Goal: Information Seeking & Learning: Check status

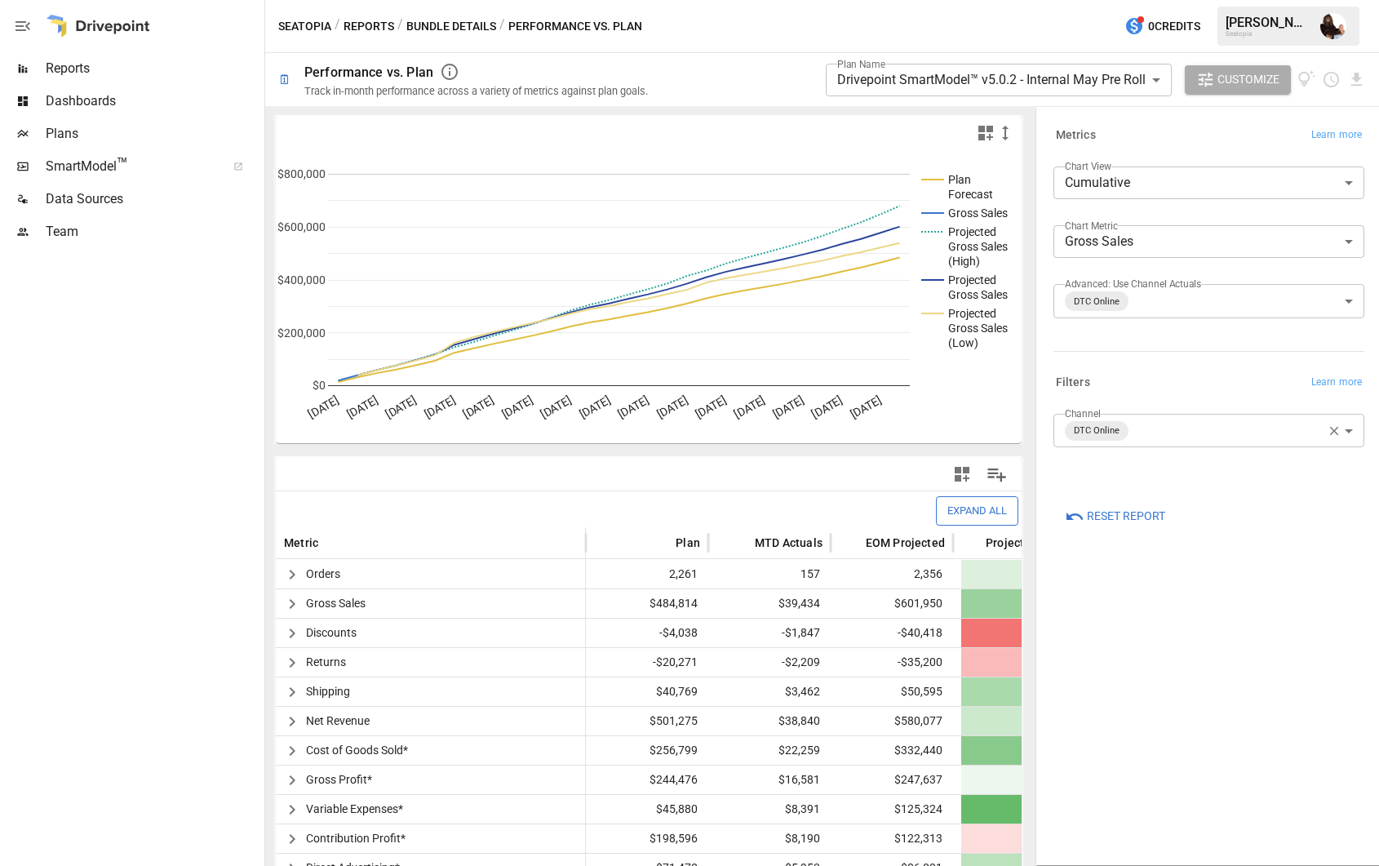
click at [910, 0] on body "**********" at bounding box center [689, 0] width 1379 height 0
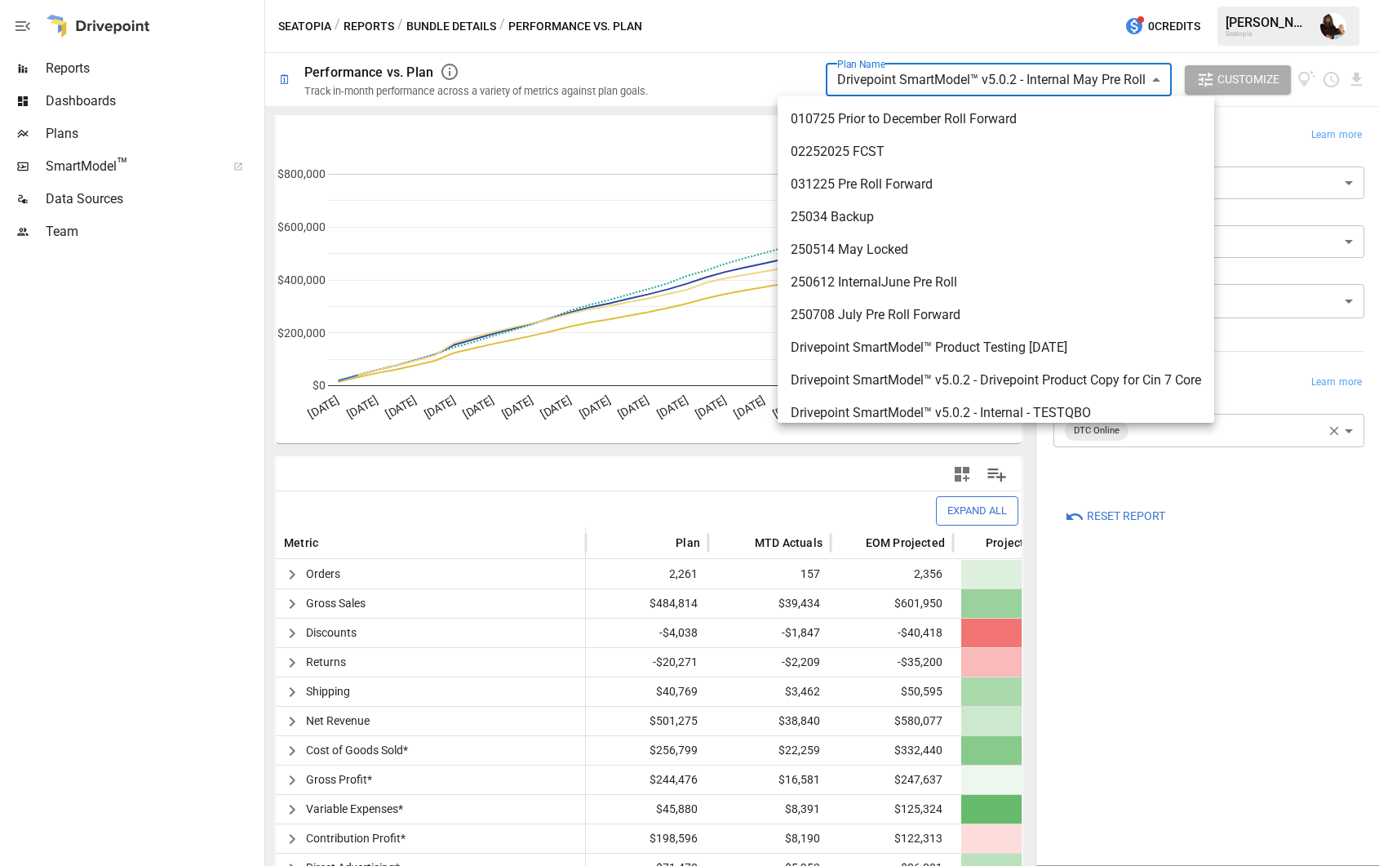
click at [88, 110] on div at bounding box center [689, 433] width 1379 height 866
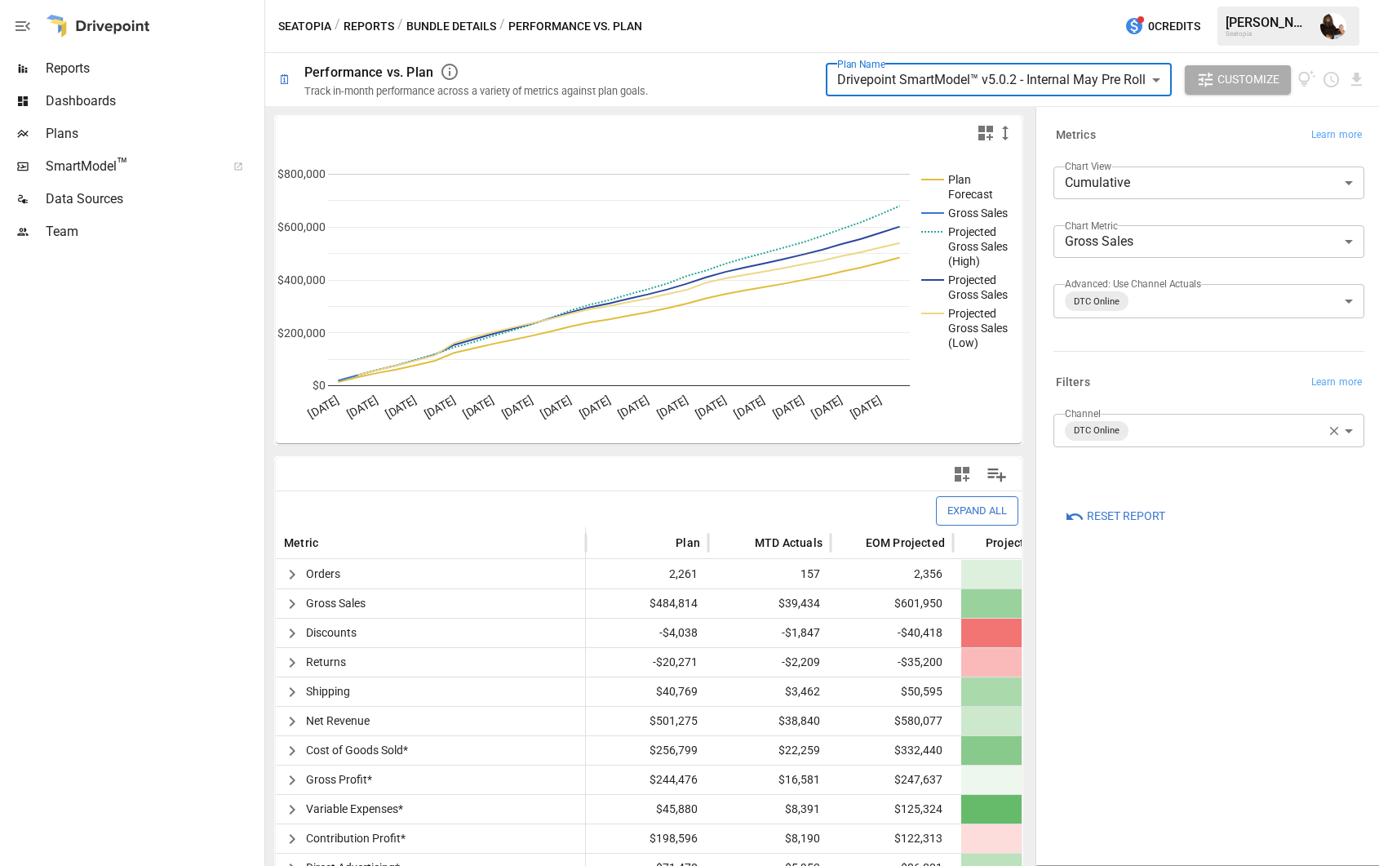
click at [69, 130] on span "Plans" at bounding box center [153, 134] width 215 height 20
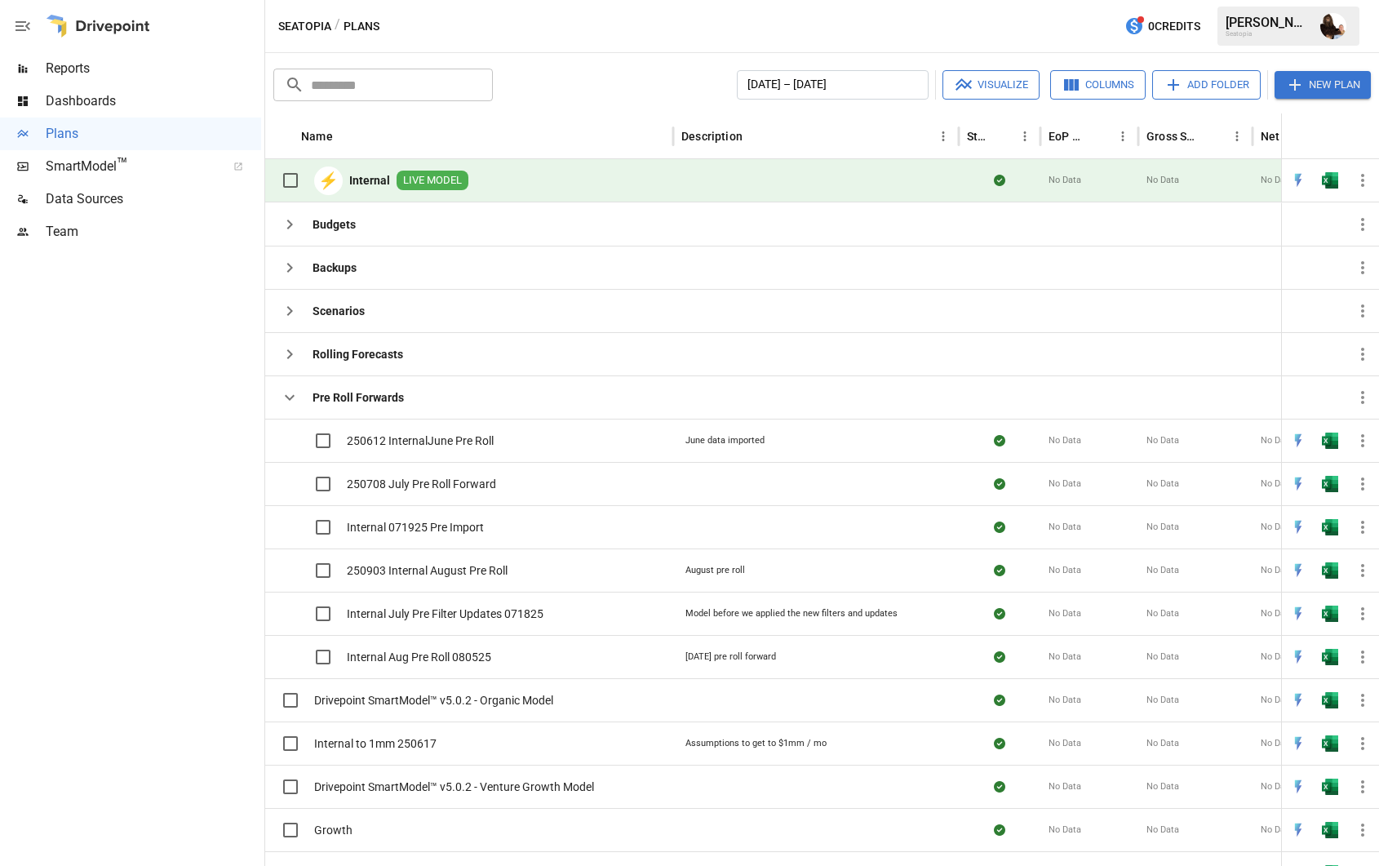
click at [1335, 178] on img "Open in Excel" at bounding box center [1330, 180] width 16 height 16
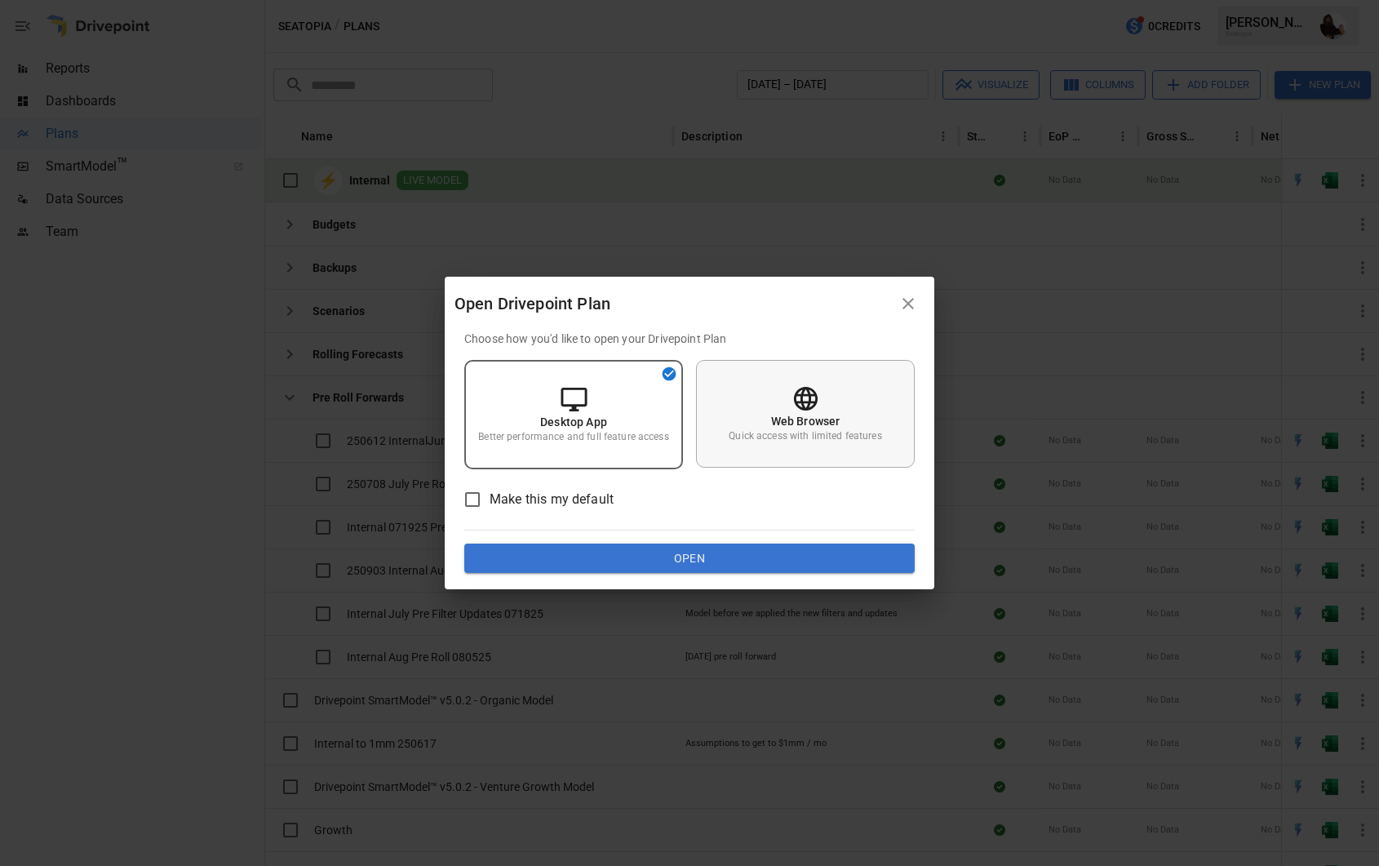
click at [765, 448] on div "Web Browser Quick access with limited features" at bounding box center [805, 414] width 219 height 108
click at [699, 542] on div "Choose how you'd like to open your Drivepoint Plan Desktop App Better performan…" at bounding box center [689, 452] width 450 height 242
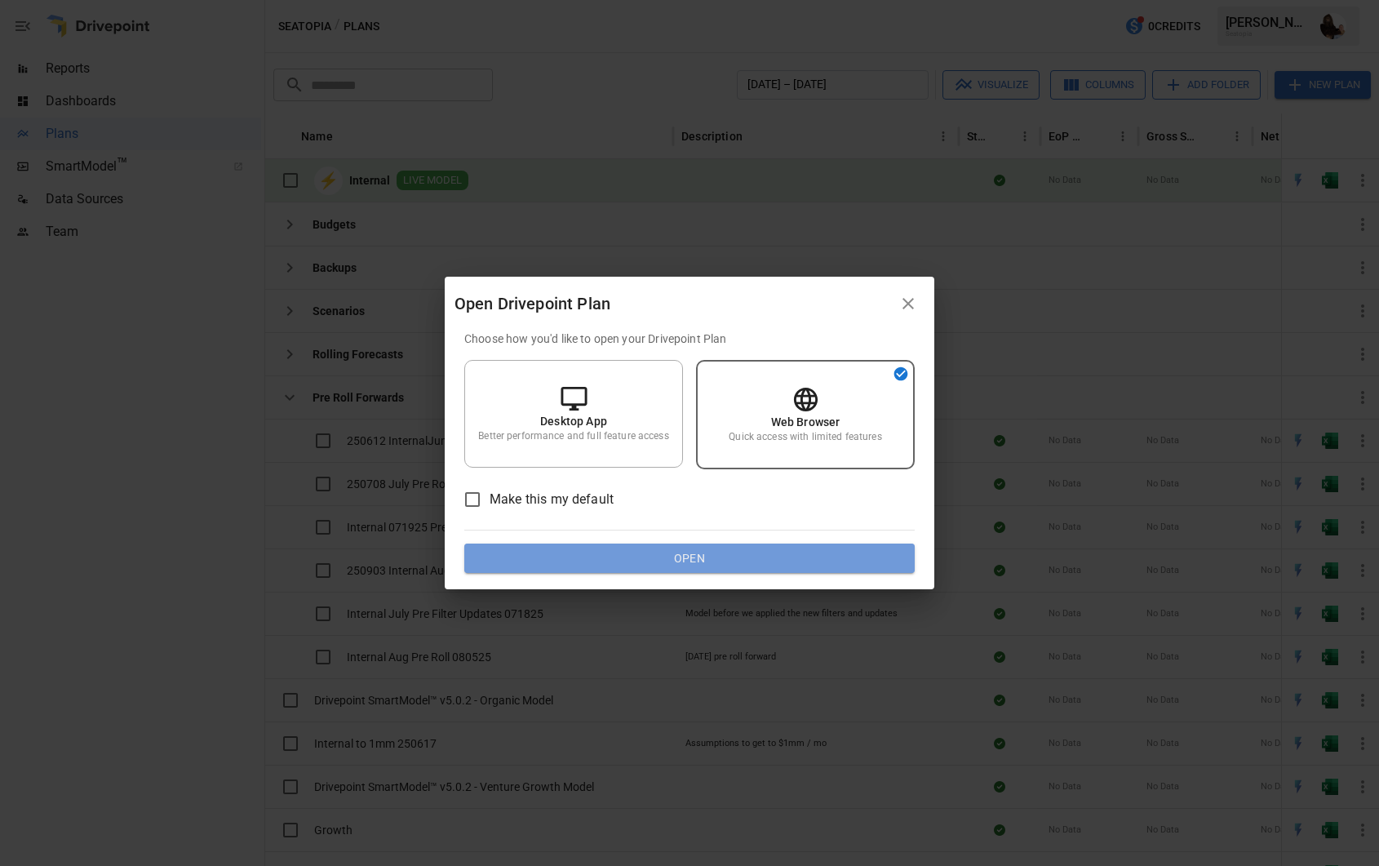
click at [698, 551] on button "Open" at bounding box center [689, 558] width 450 height 29
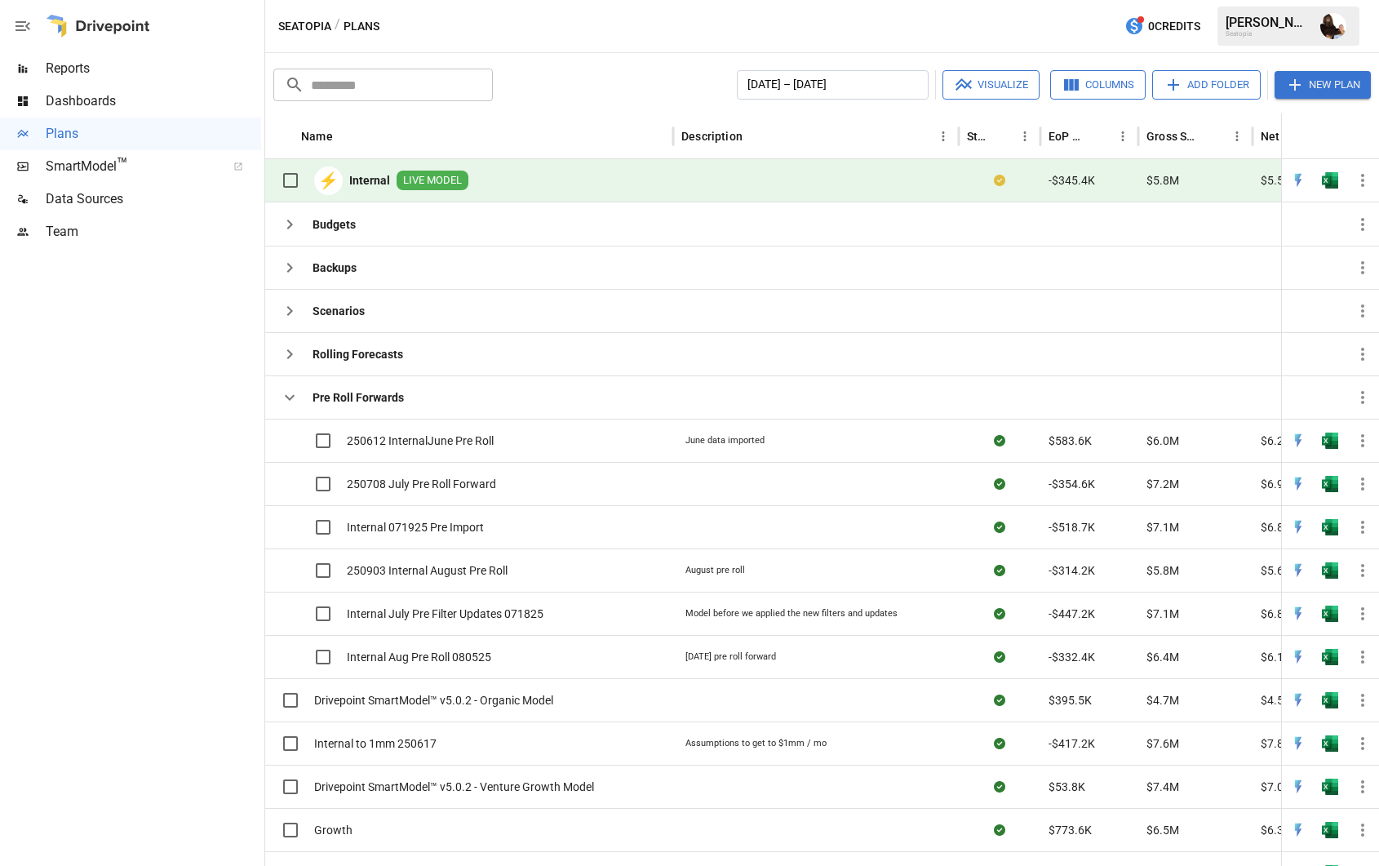
click at [76, 70] on span "Reports" at bounding box center [153, 69] width 215 height 20
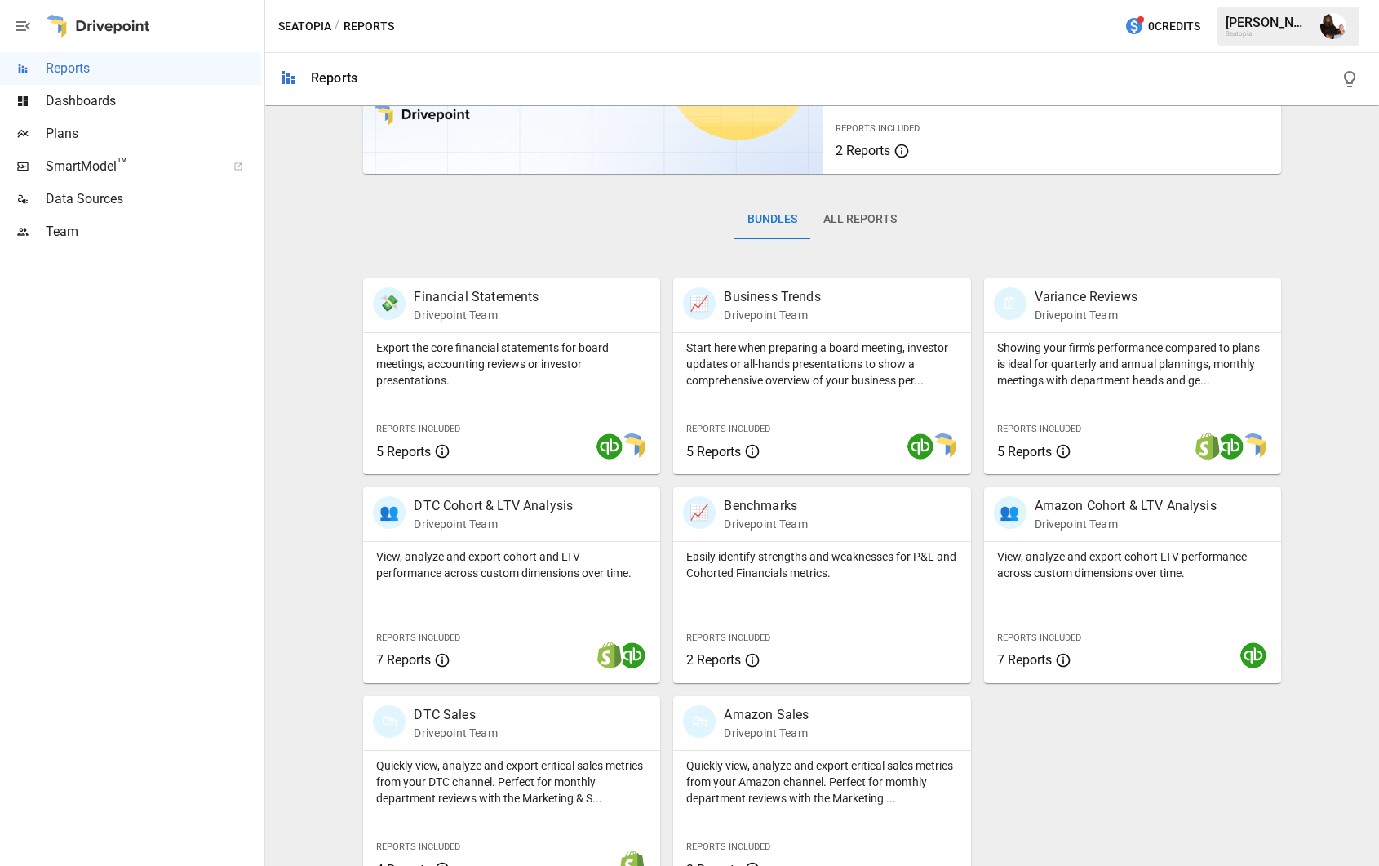
scroll to position [190, 0]
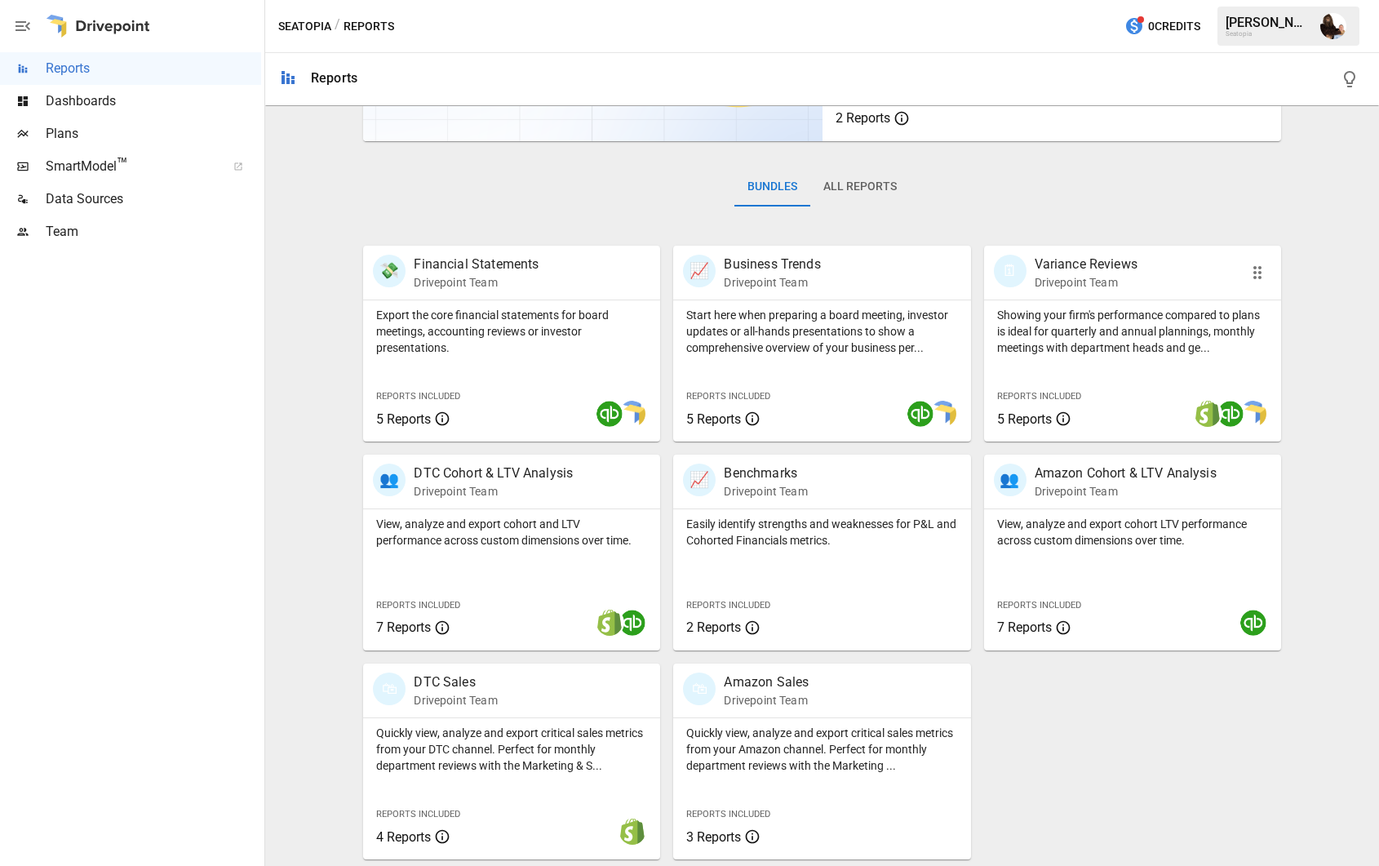
click at [1108, 344] on p "Showing your firm's performance compared to plans is ideal for quarterly and an…" at bounding box center [1132, 331] width 271 height 49
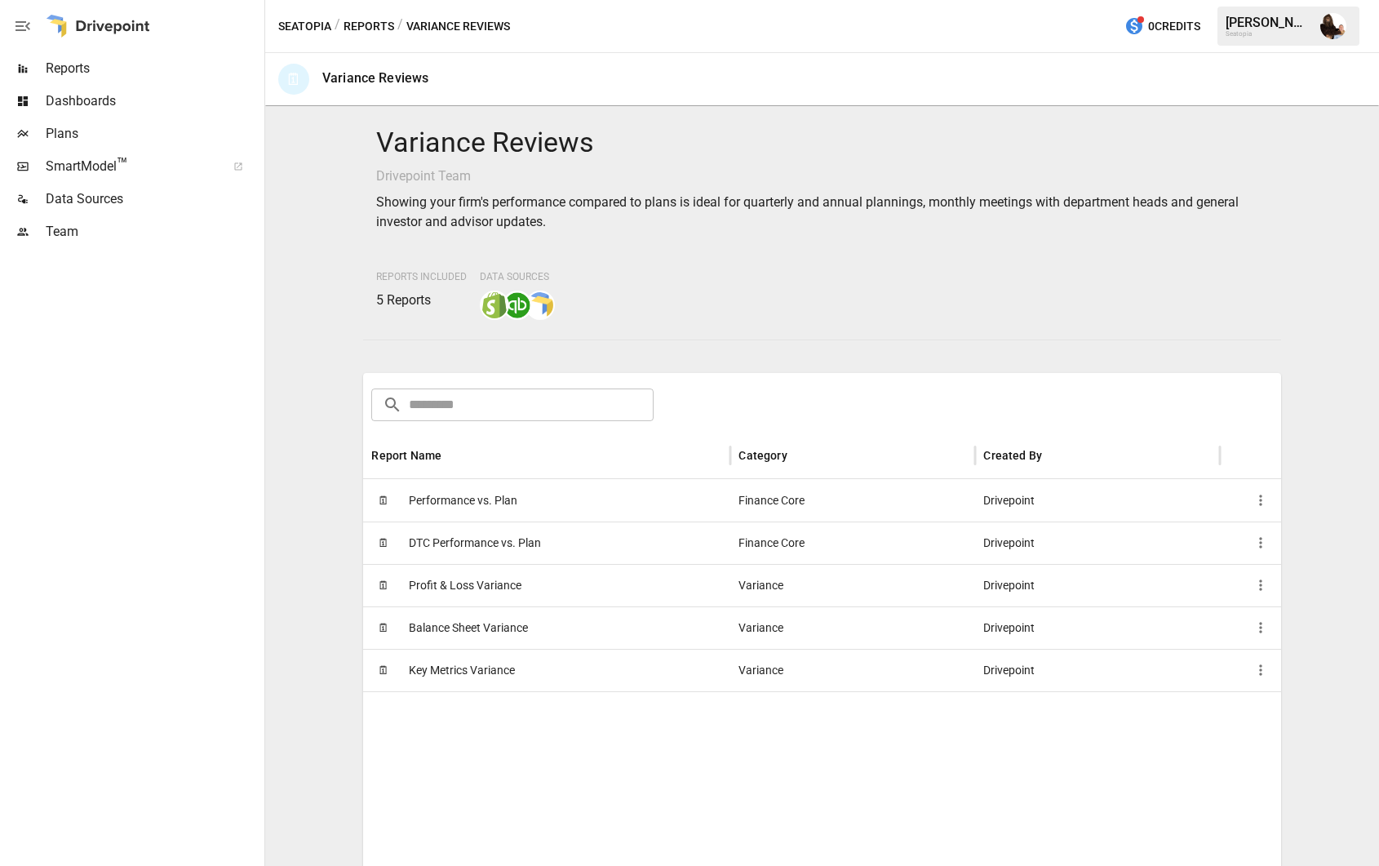
click at [566, 583] on div "🗓 Profit & Loss Variance" at bounding box center [546, 585] width 367 height 42
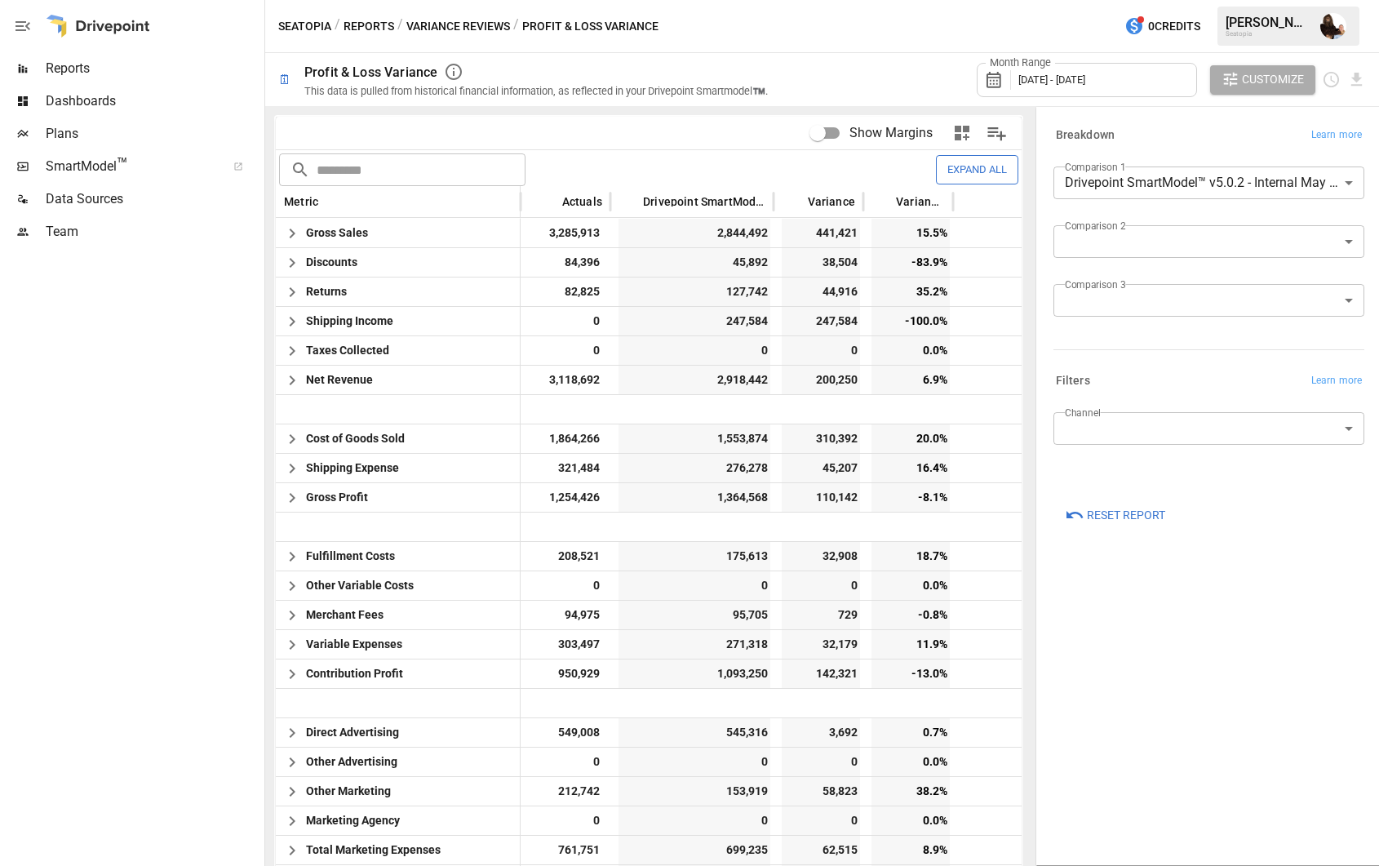
click at [1085, 74] on span "[DATE] - [DATE]" at bounding box center [1051, 79] width 67 height 12
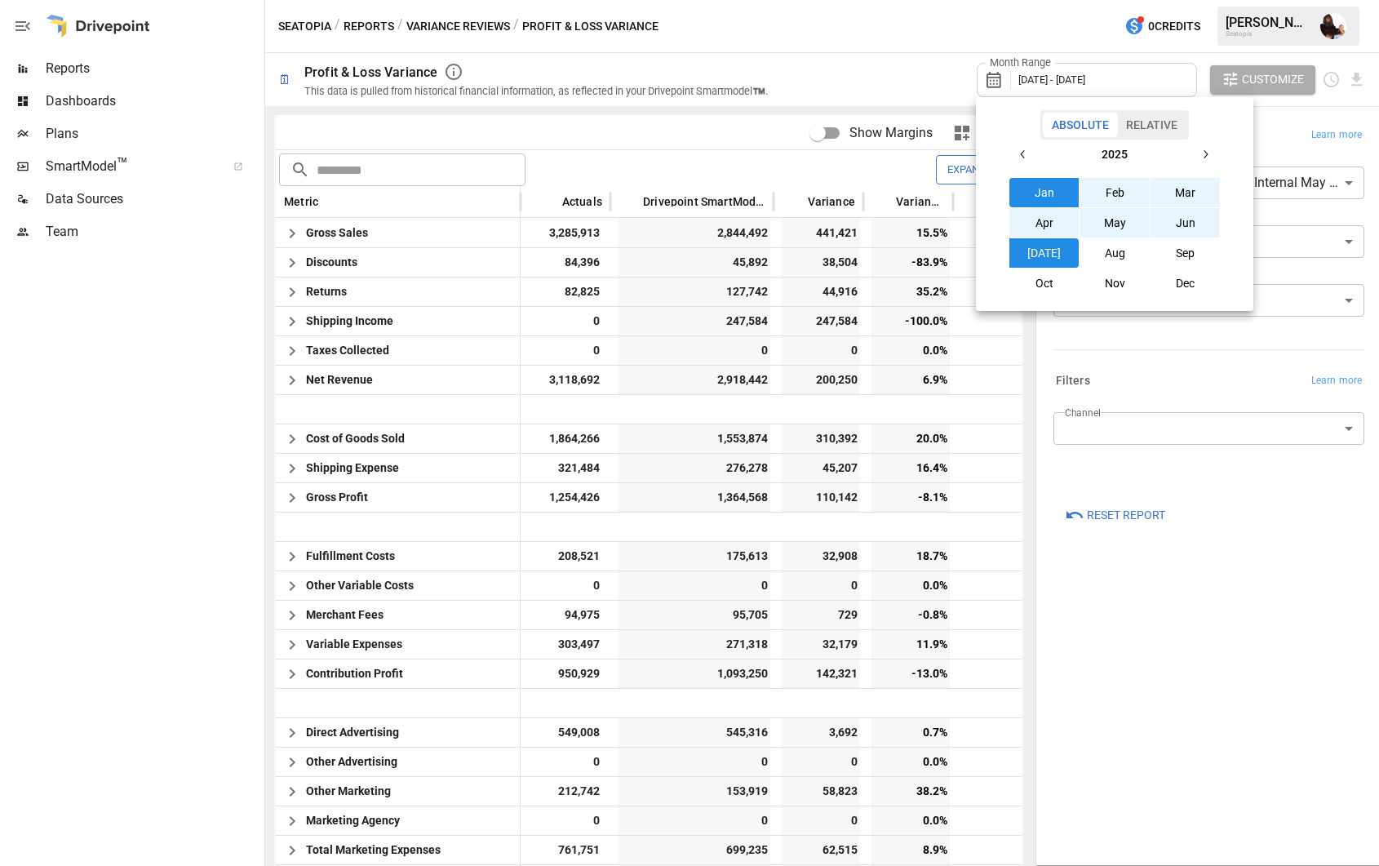
click at [1112, 253] on button "Aug" at bounding box center [1115, 252] width 70 height 29
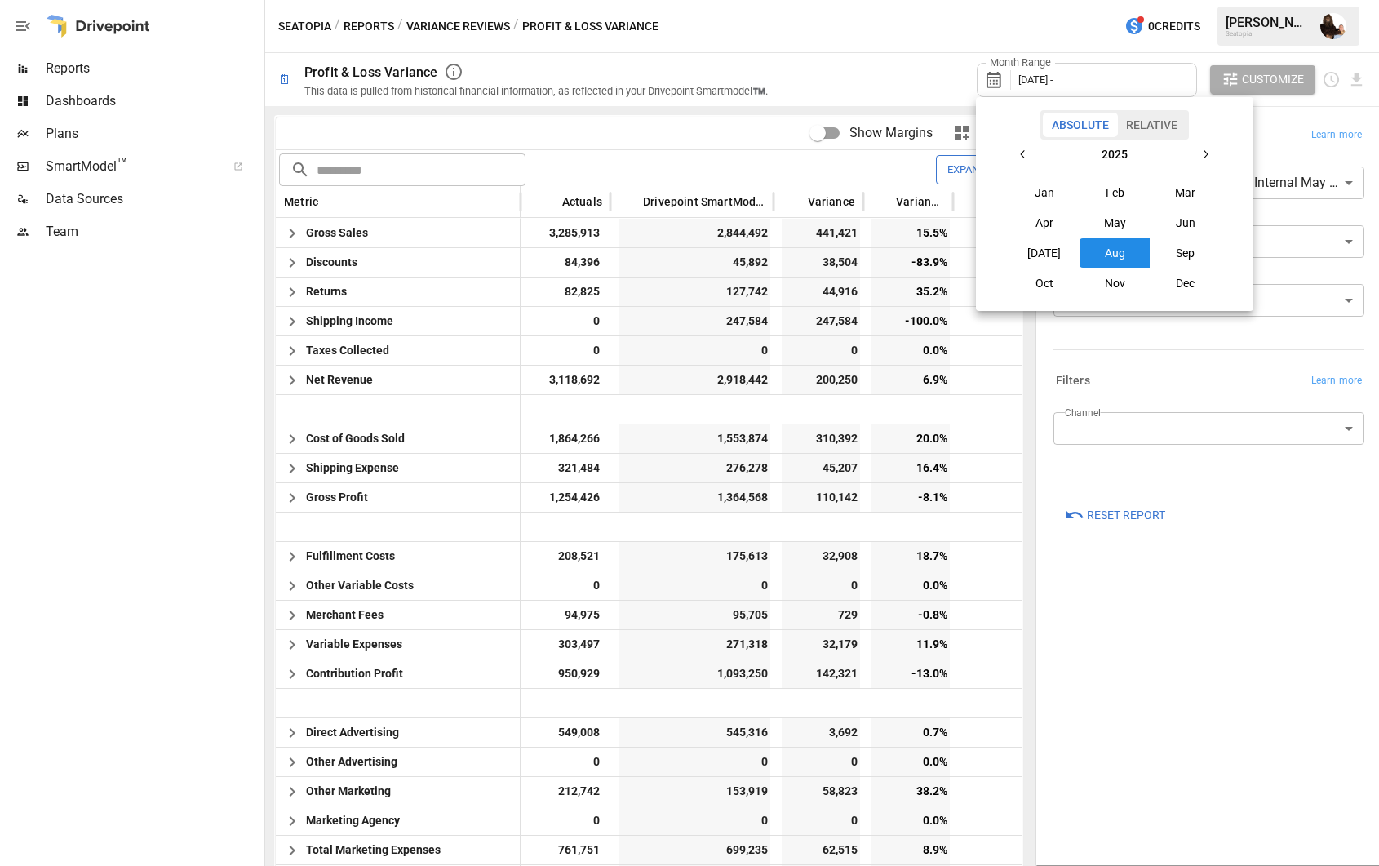
click at [1112, 253] on button "Aug" at bounding box center [1115, 252] width 70 height 29
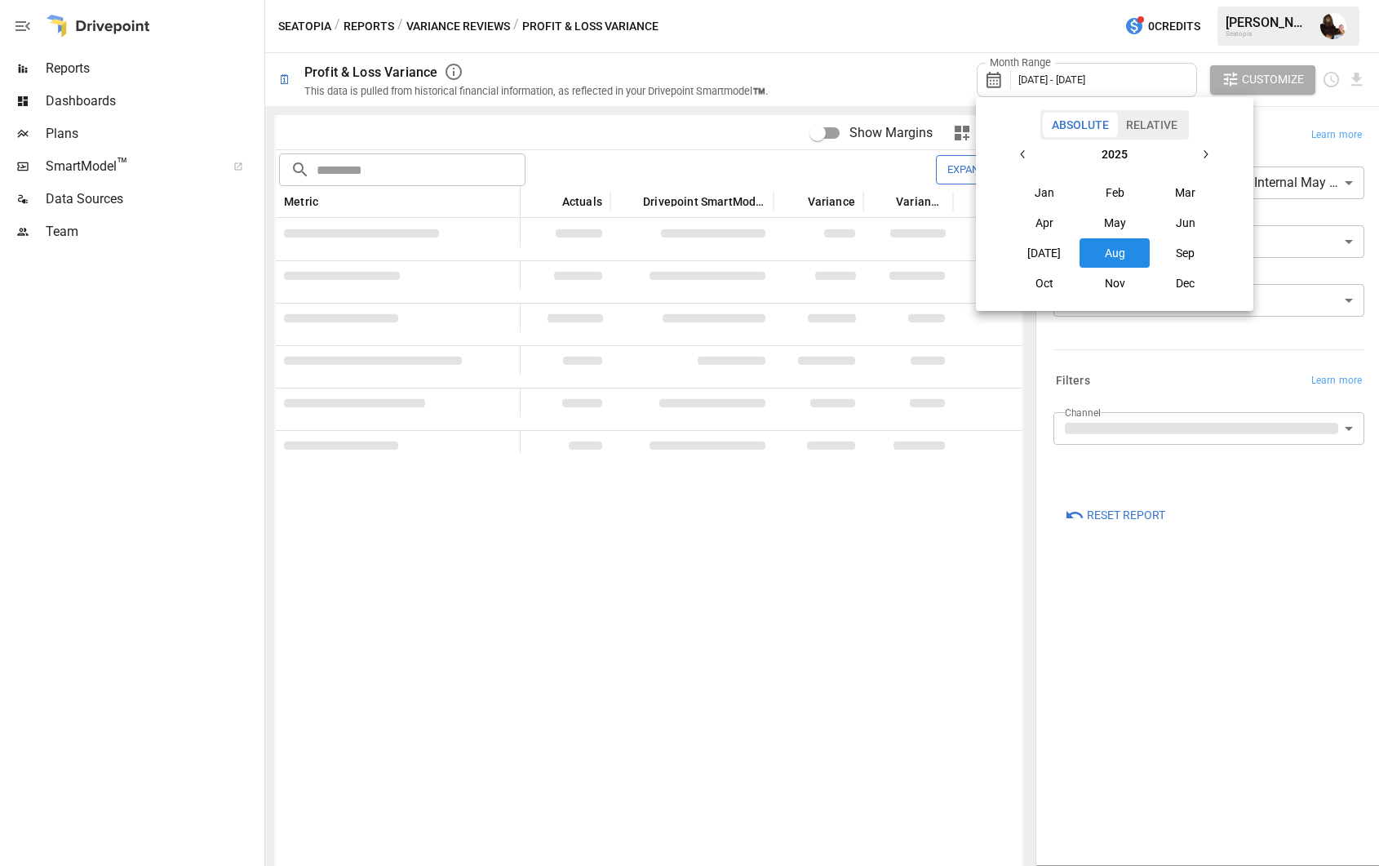
click at [1269, 143] on div at bounding box center [689, 433] width 1379 height 866
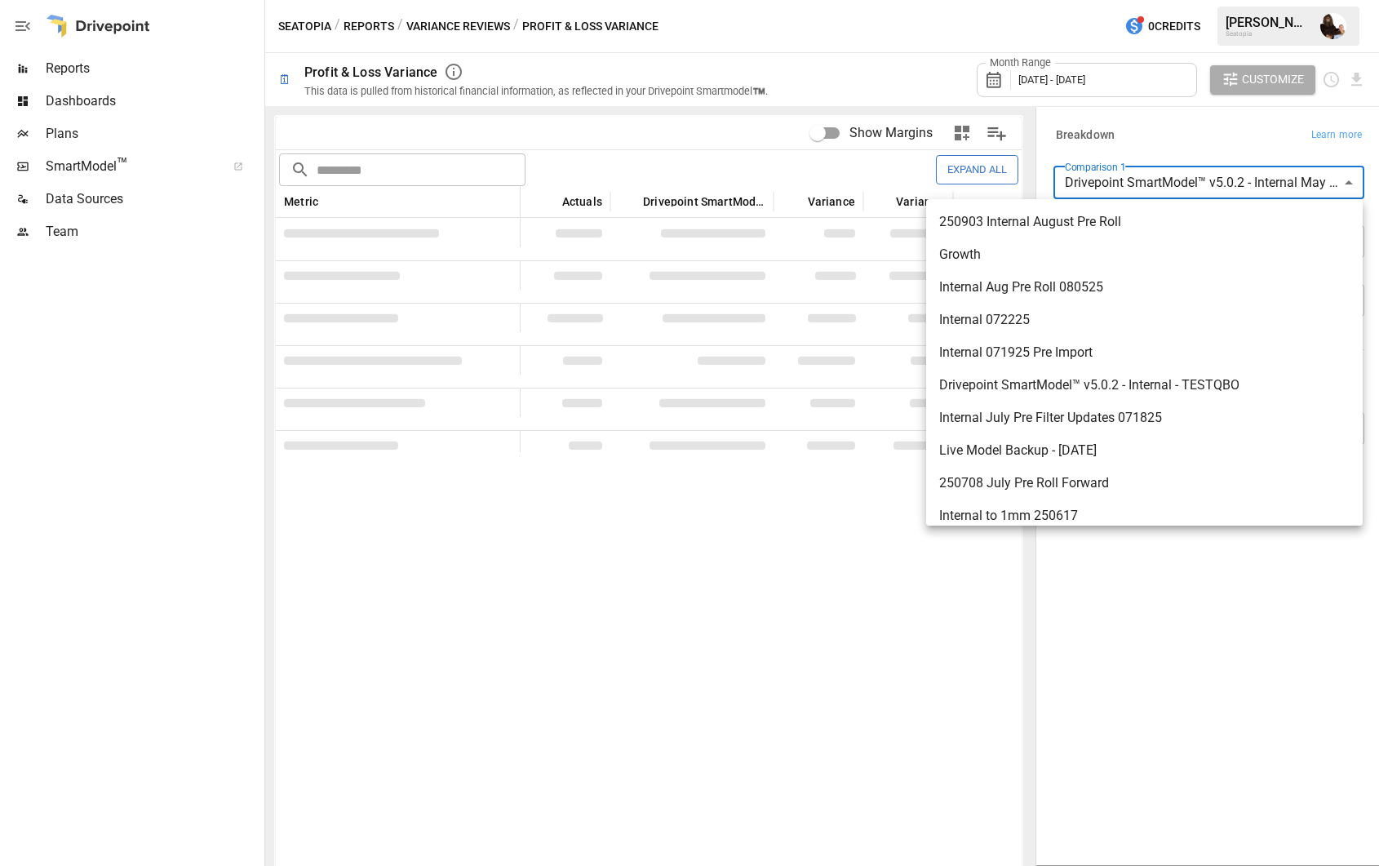
click at [1161, 0] on body "Reports Dashboards Plans SmartModel ™ Data Sources Team Seatopia / Reports / Va…" at bounding box center [689, 0] width 1379 height 0
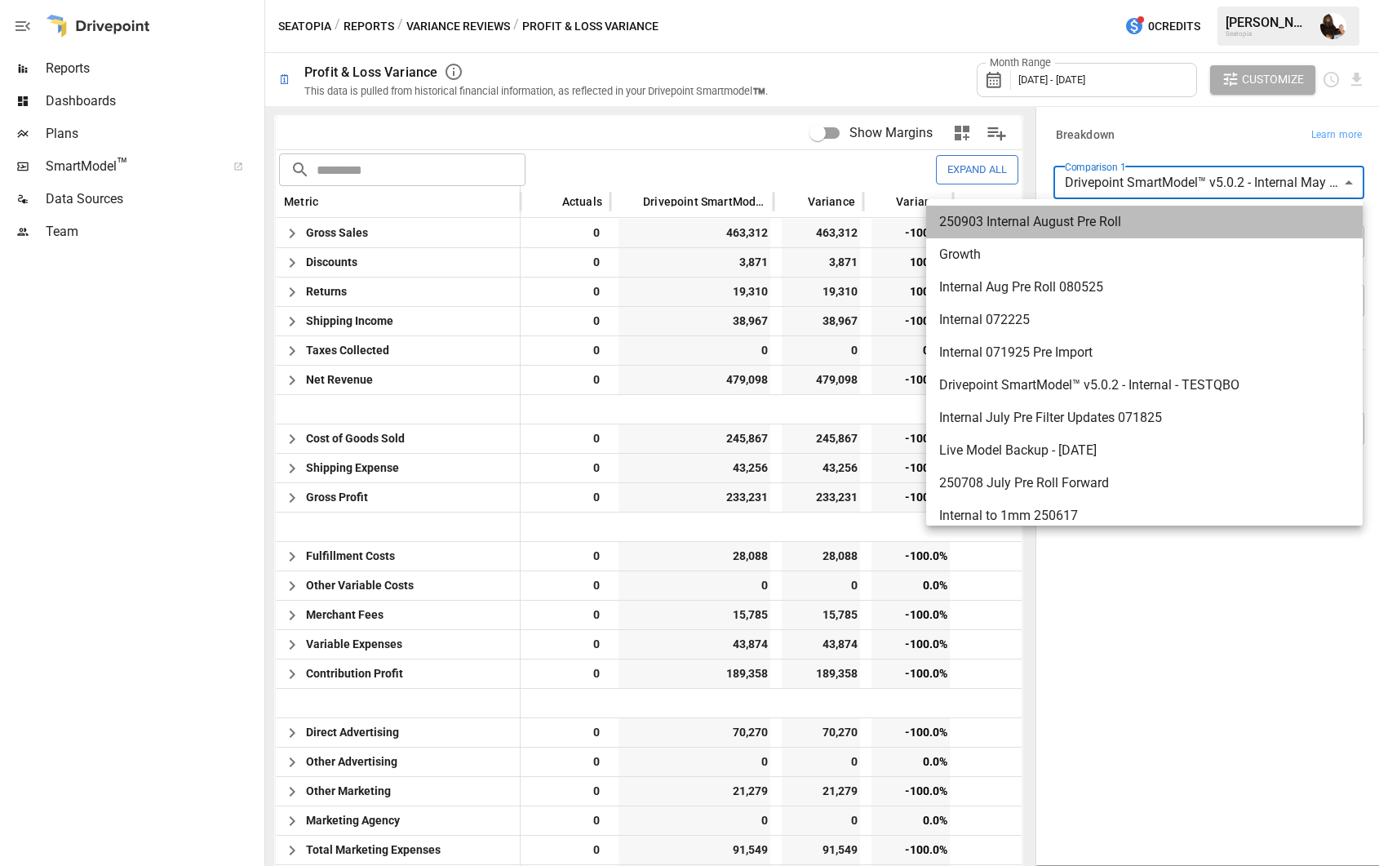
click at [1032, 221] on span "250903 Internal August Pre Roll" at bounding box center [1144, 222] width 410 height 20
type input "**********"
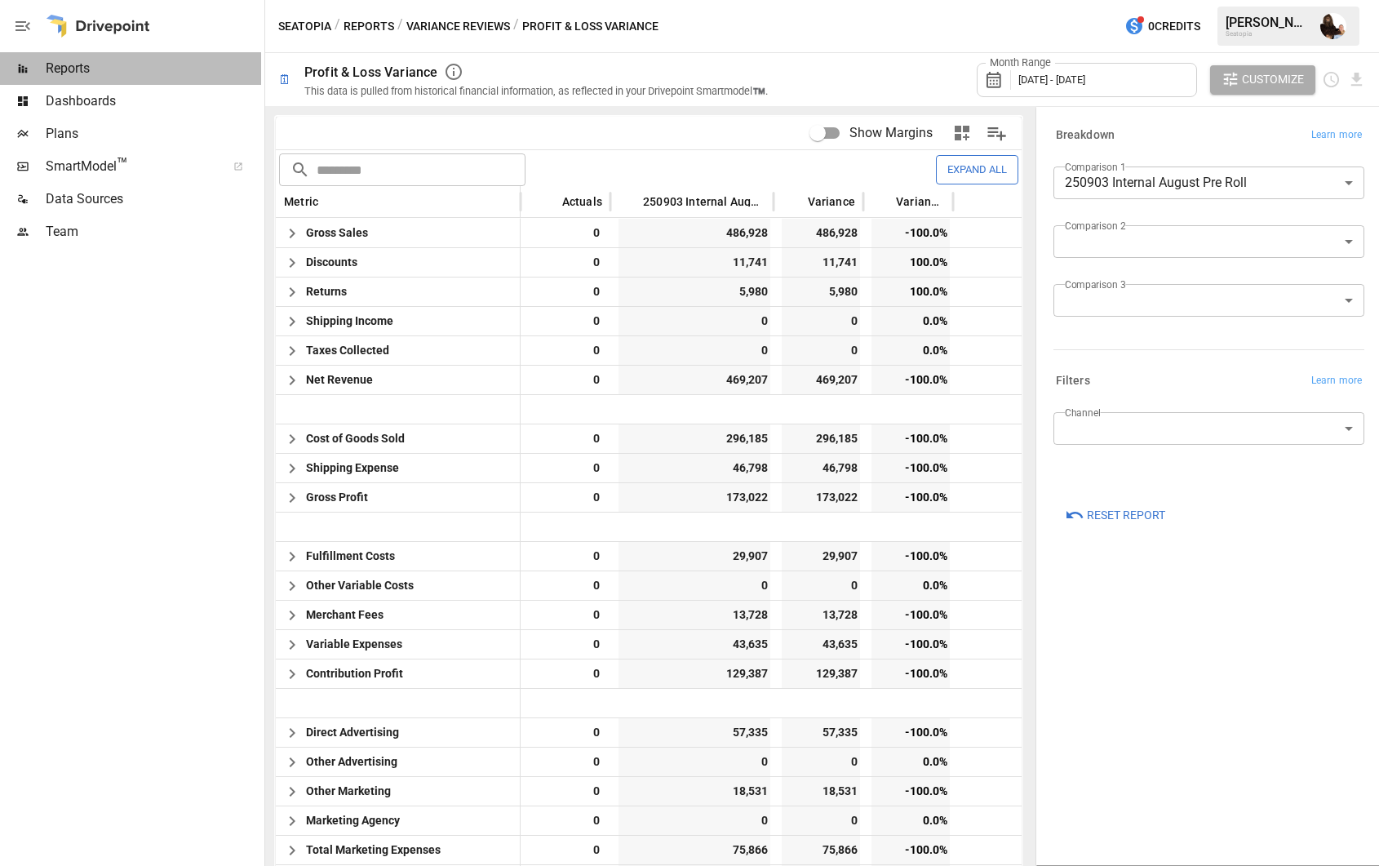
click at [58, 64] on span "Reports" at bounding box center [153, 69] width 215 height 20
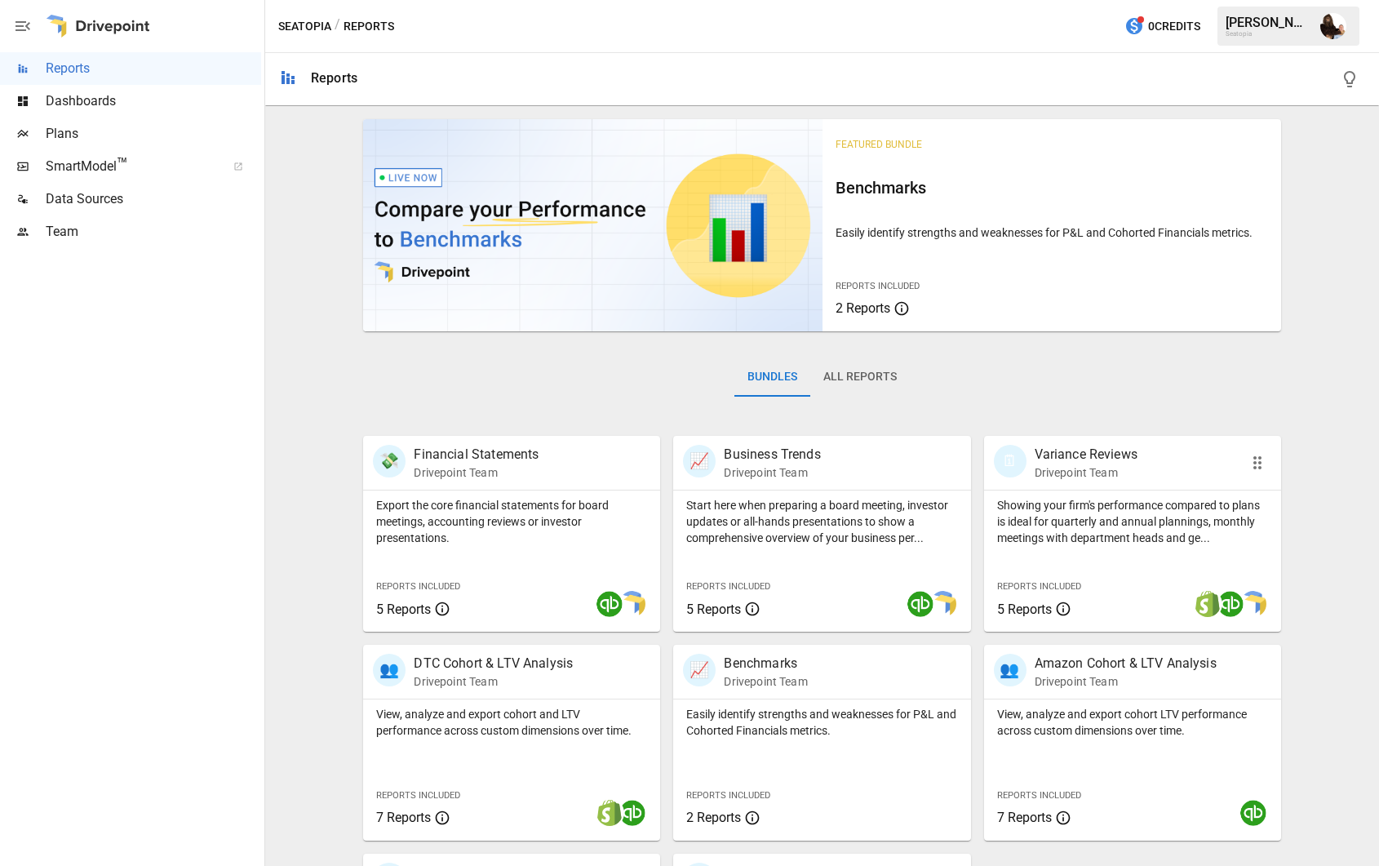
click at [1102, 462] on p "Variance Reviews" at bounding box center [1086, 455] width 103 height 20
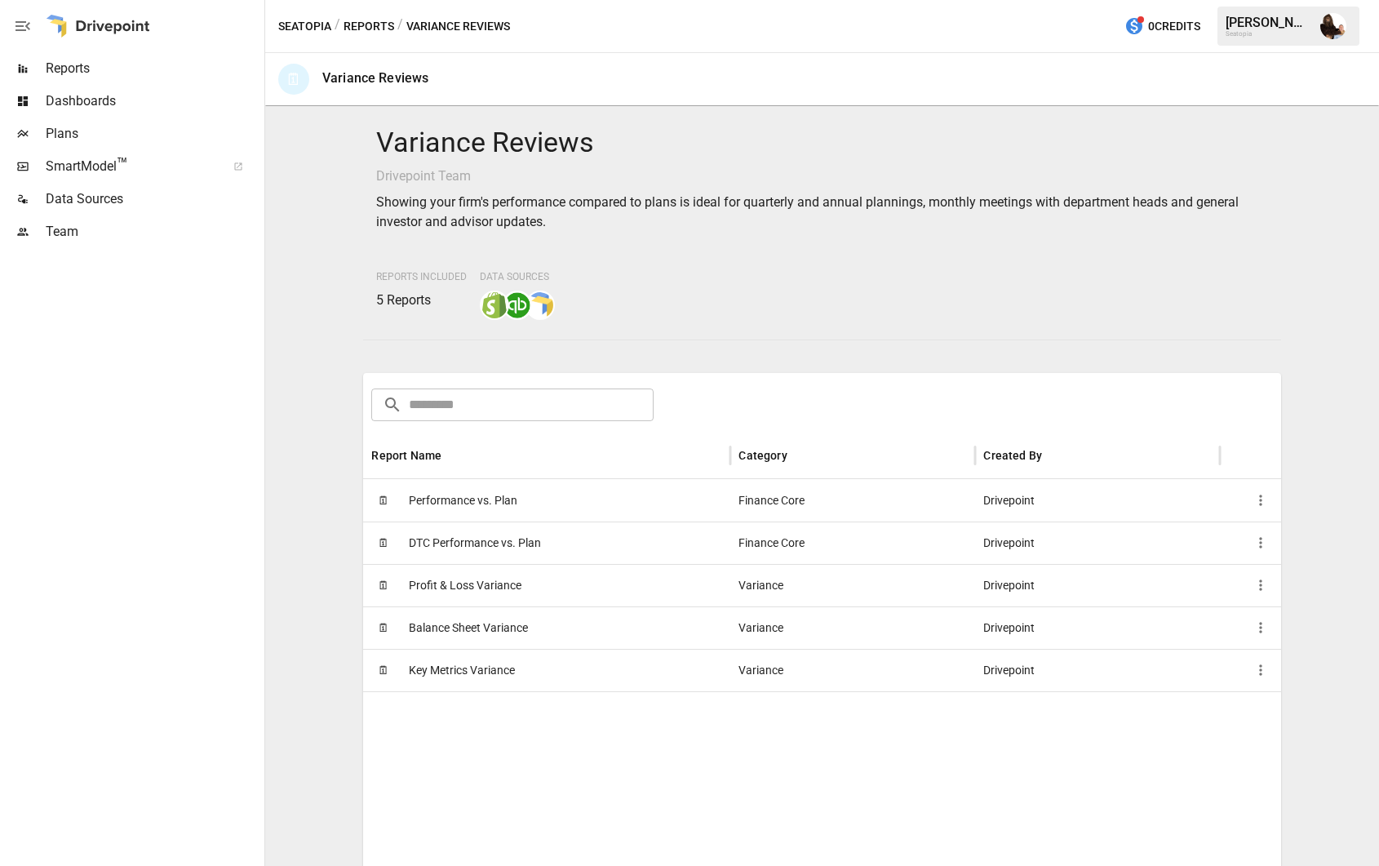
click at [473, 591] on span "Profit & Loss Variance" at bounding box center [465, 586] width 113 height 42
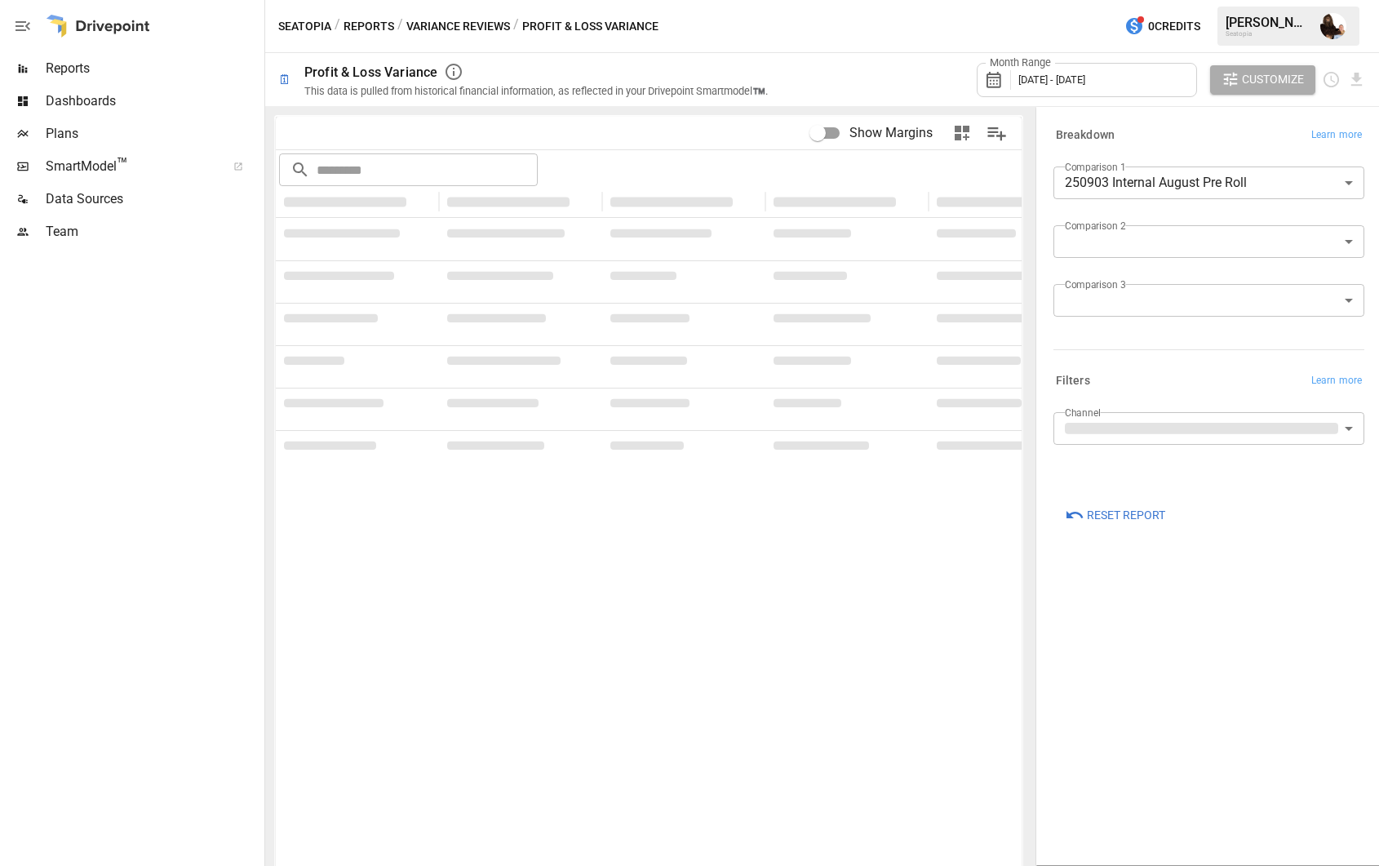
click at [1072, 73] on div "Month Range [DATE] - [DATE]" at bounding box center [1087, 80] width 220 height 34
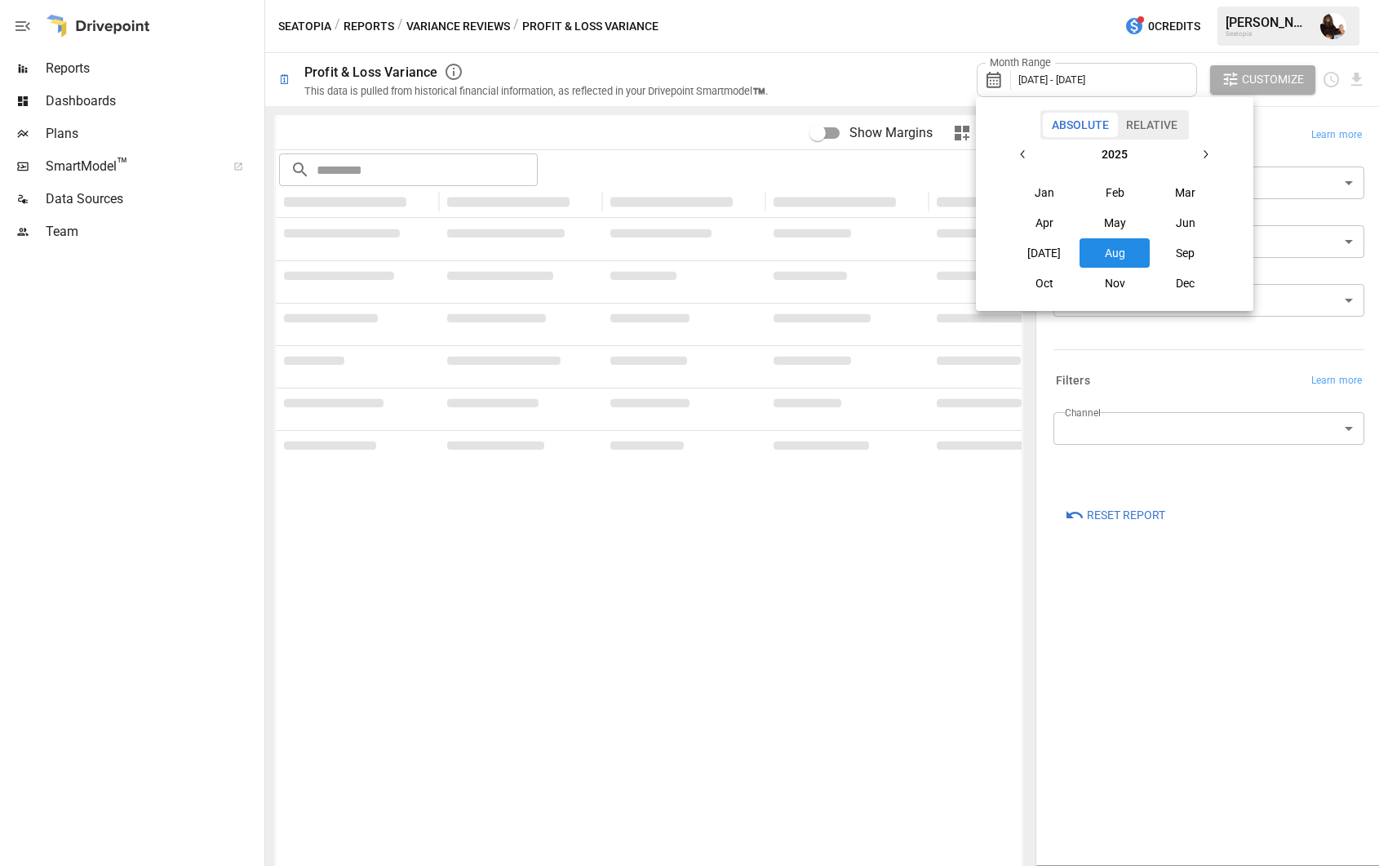
click at [1188, 255] on button "Sep" at bounding box center [1186, 252] width 70 height 29
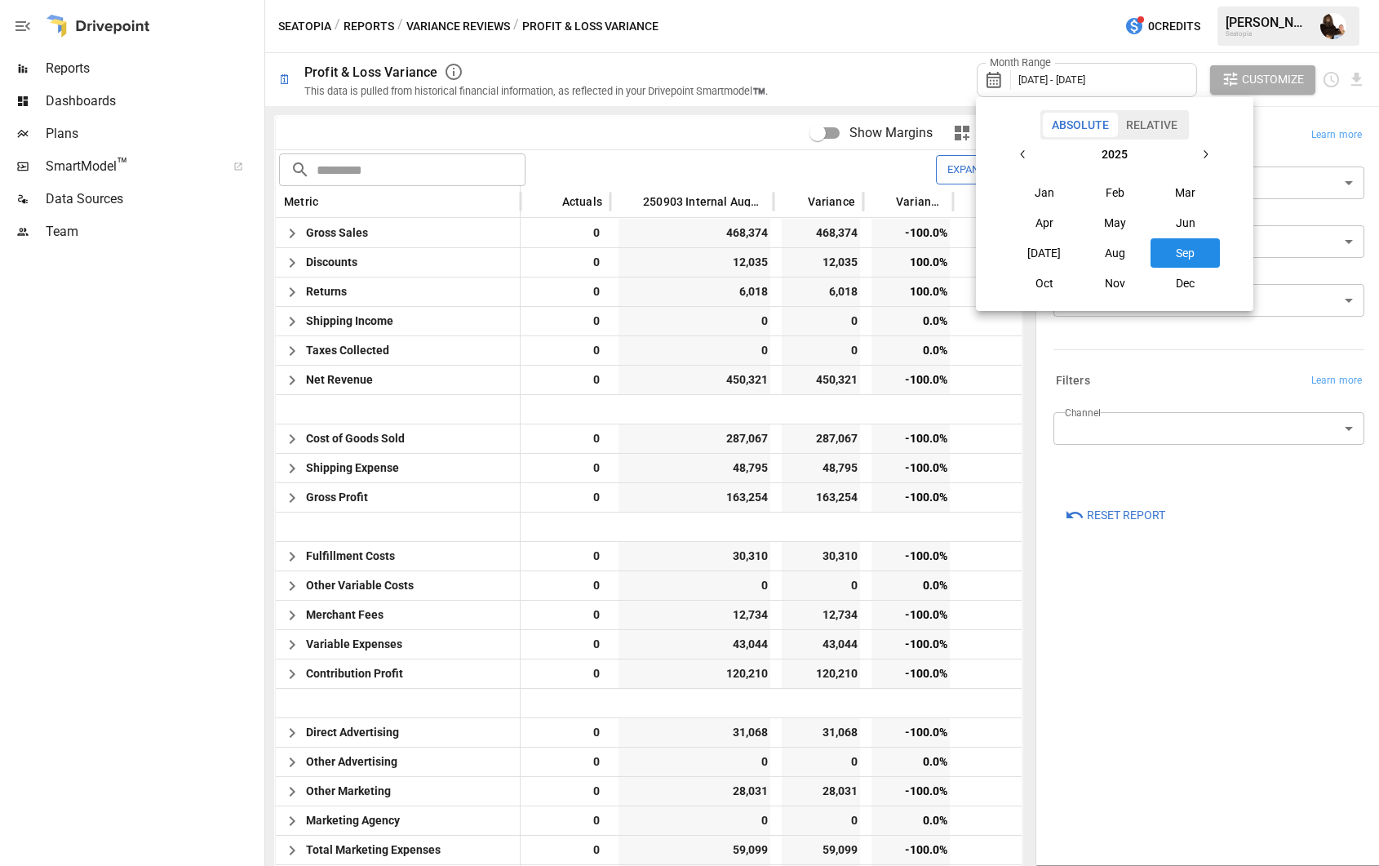
click at [1164, 127] on button "Relative" at bounding box center [1151, 125] width 69 height 24
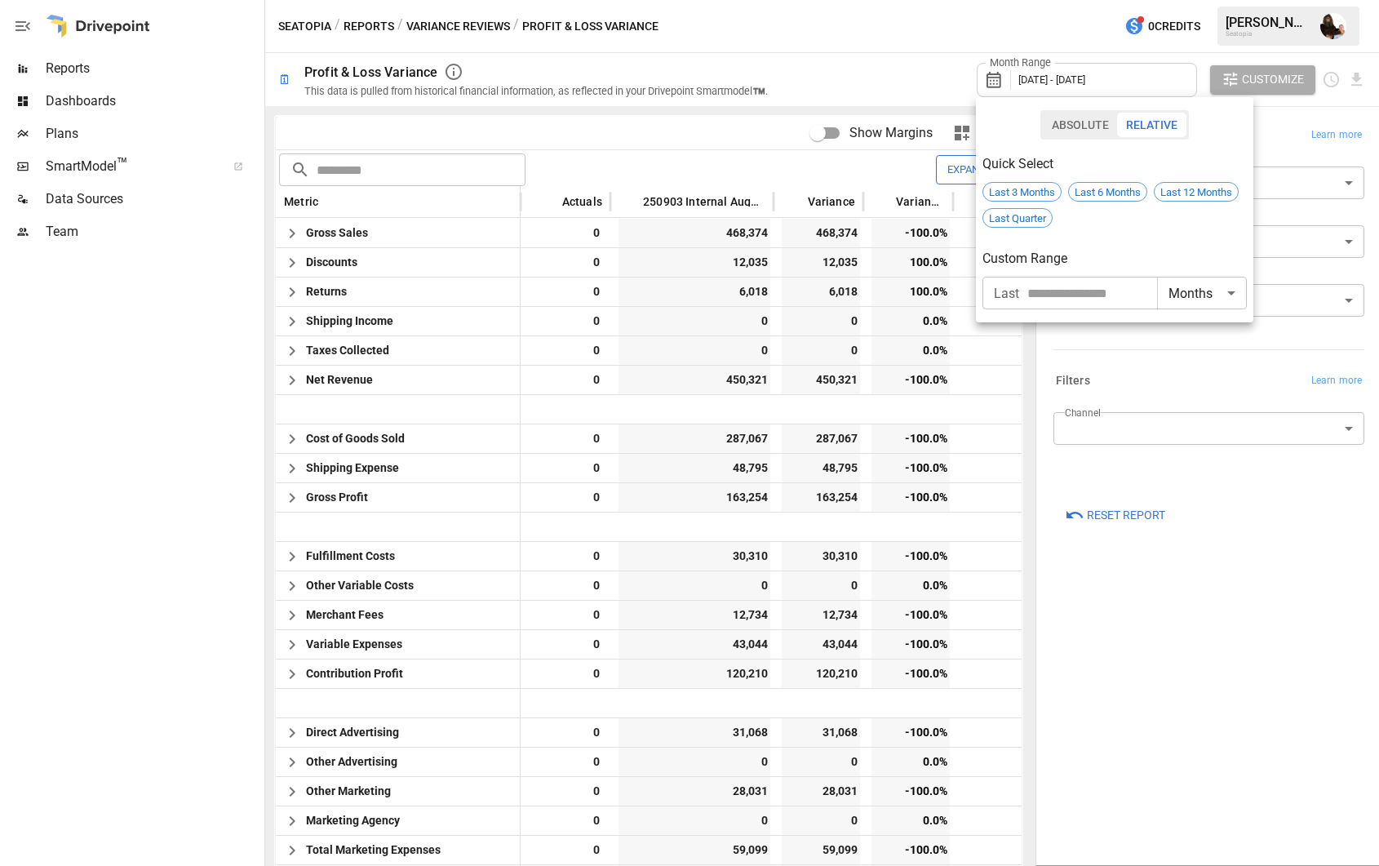
click at [1081, 119] on button "Absolute" at bounding box center [1080, 125] width 75 height 24
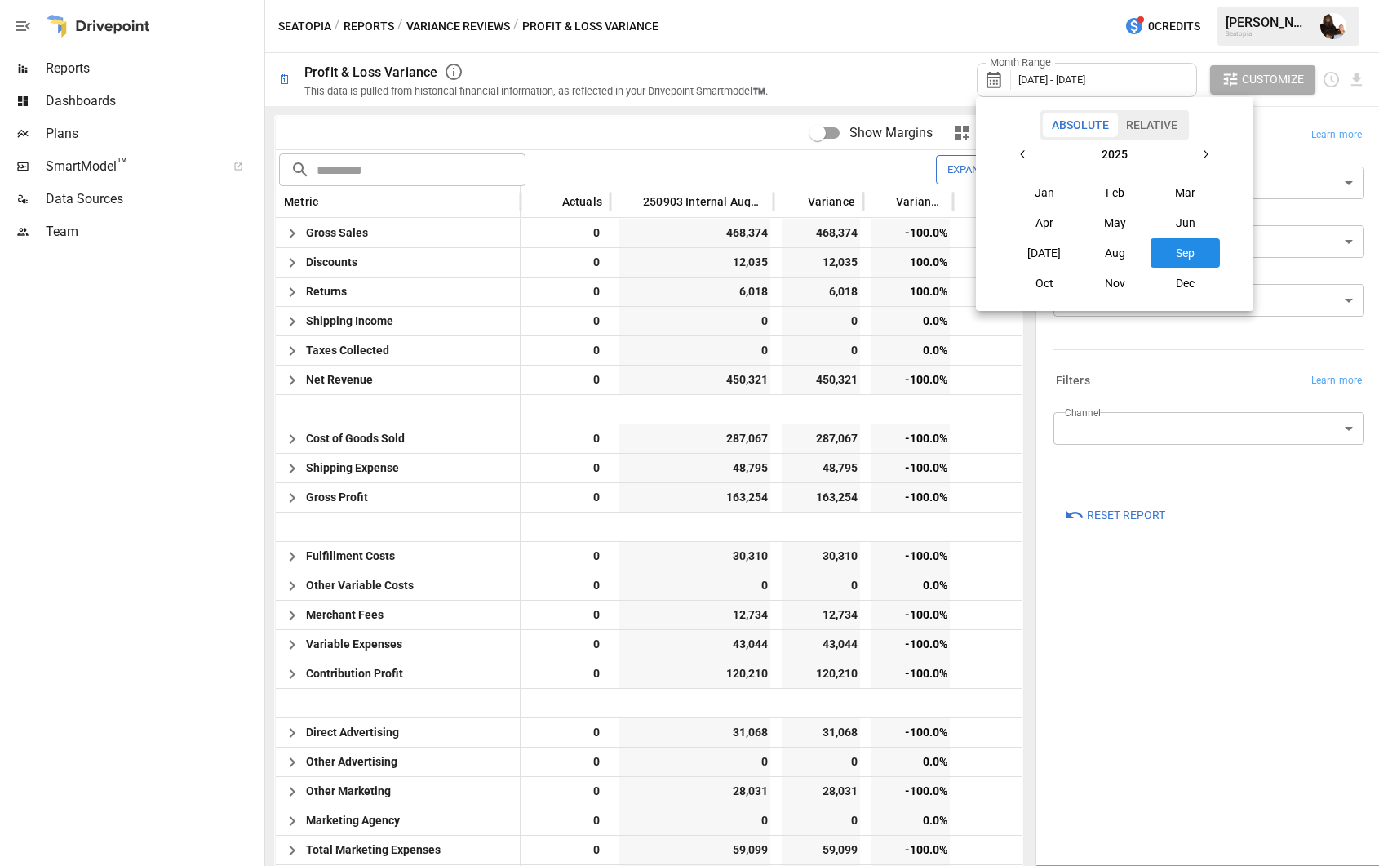
click at [1112, 248] on button "Aug" at bounding box center [1115, 252] width 70 height 29
click at [1052, 246] on button "[DATE]" at bounding box center [1045, 252] width 70 height 29
click at [1113, 249] on button "Aug" at bounding box center [1115, 252] width 70 height 29
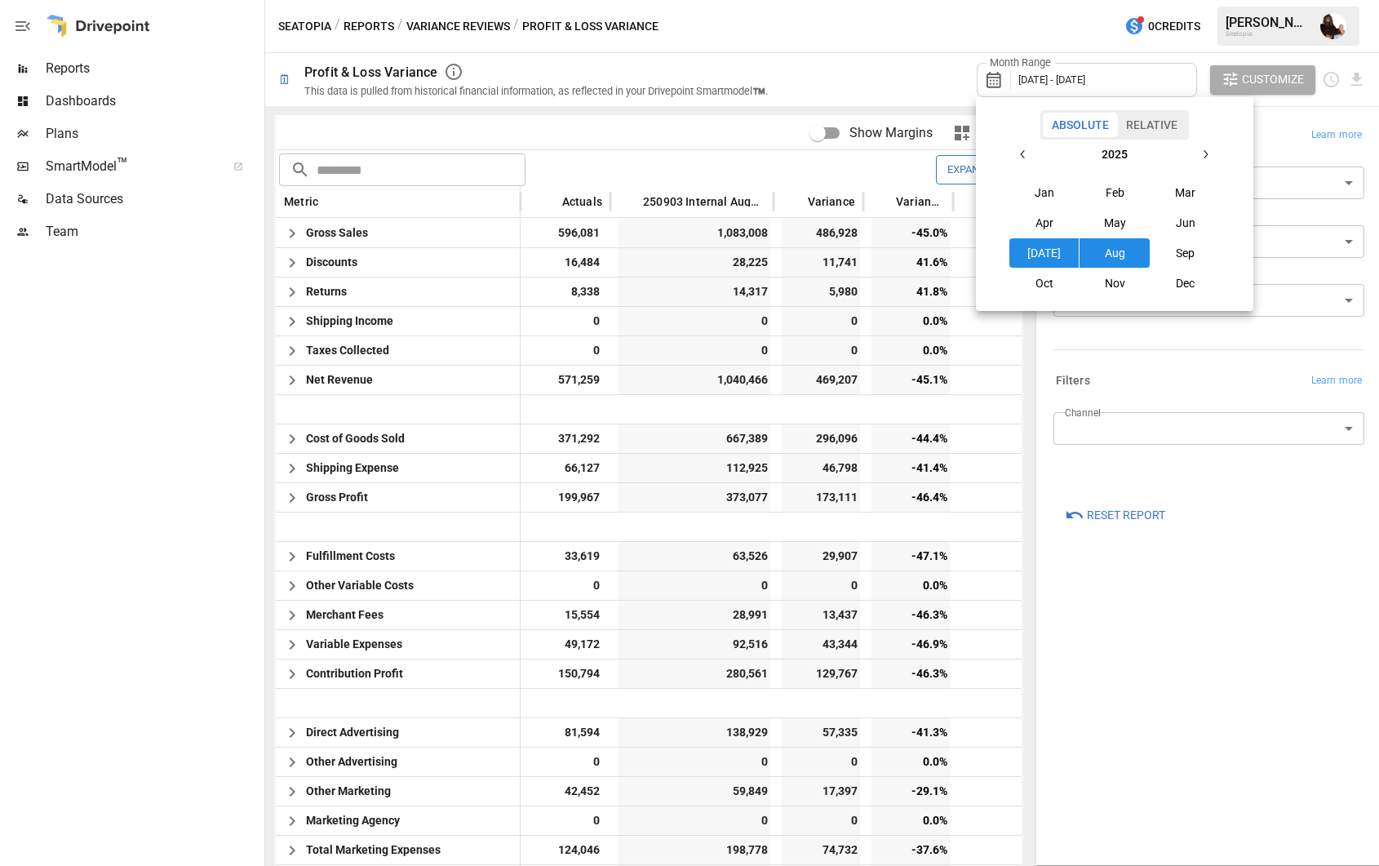
click at [610, 166] on div at bounding box center [689, 433] width 1379 height 866
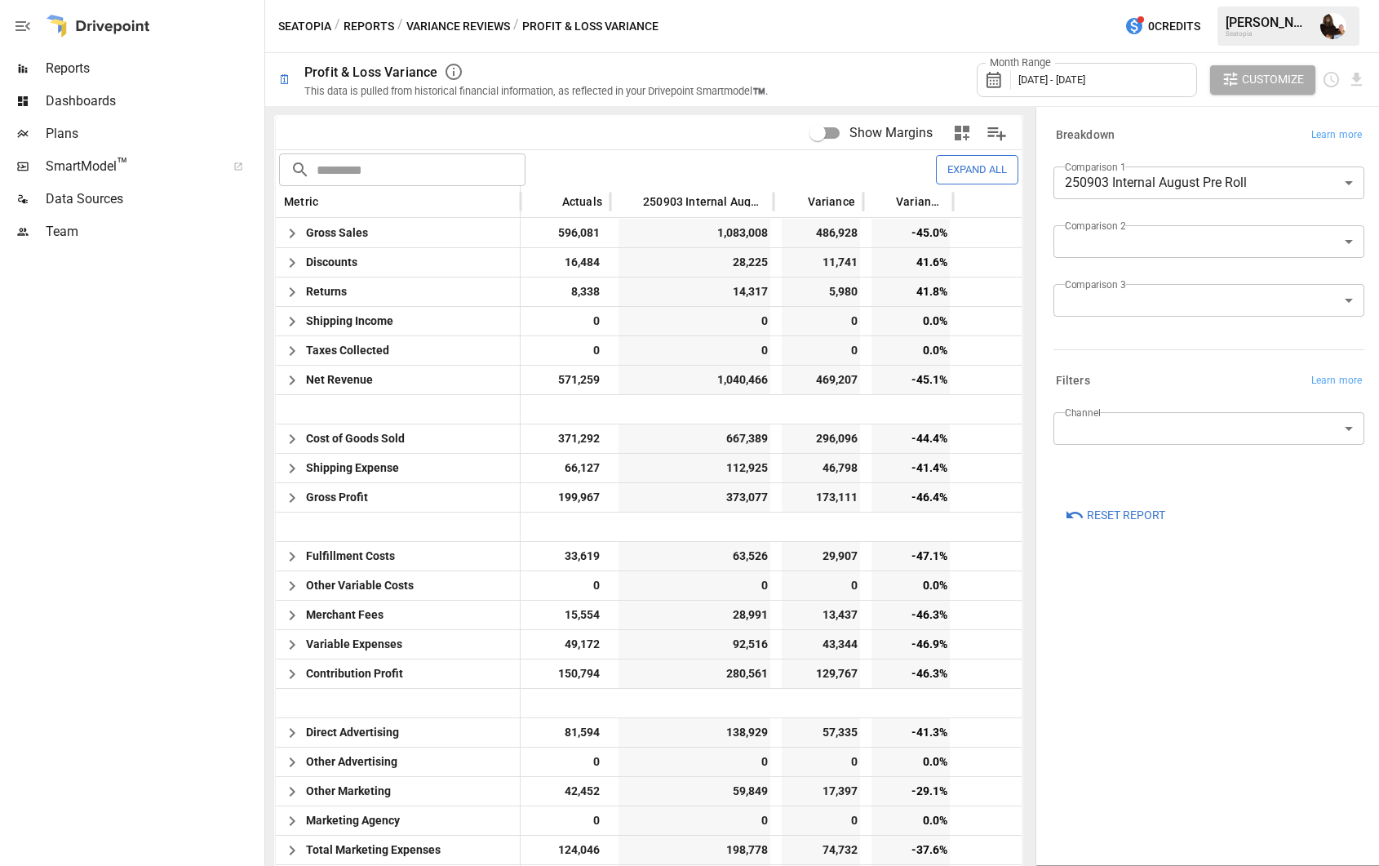
click at [1111, 0] on body "Reports Dashboards Plans SmartModel ™ Data Sources Team Seatopia / Reports / Va…" at bounding box center [689, 0] width 1379 height 0
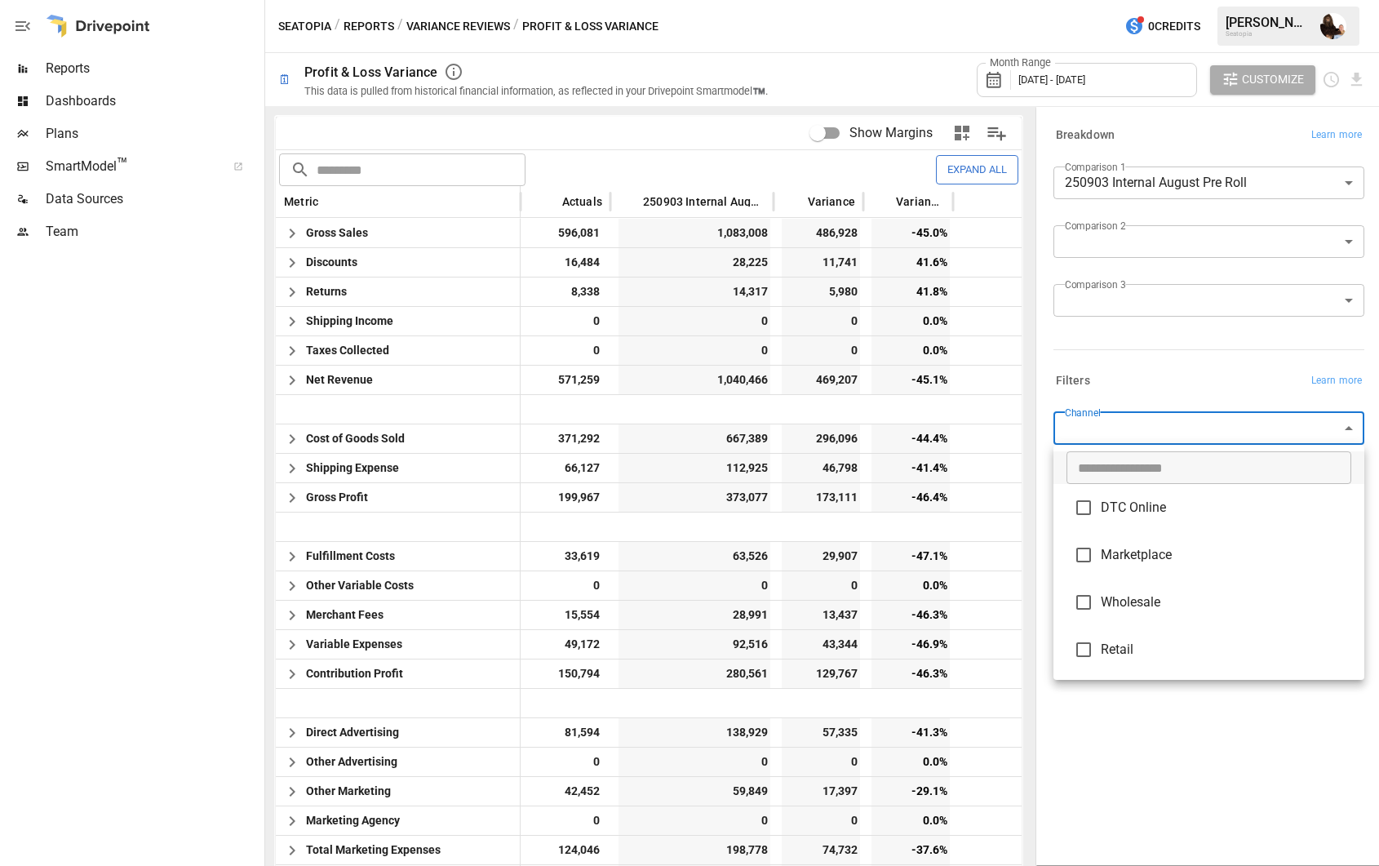
click at [1124, 371] on div at bounding box center [689, 433] width 1379 height 866
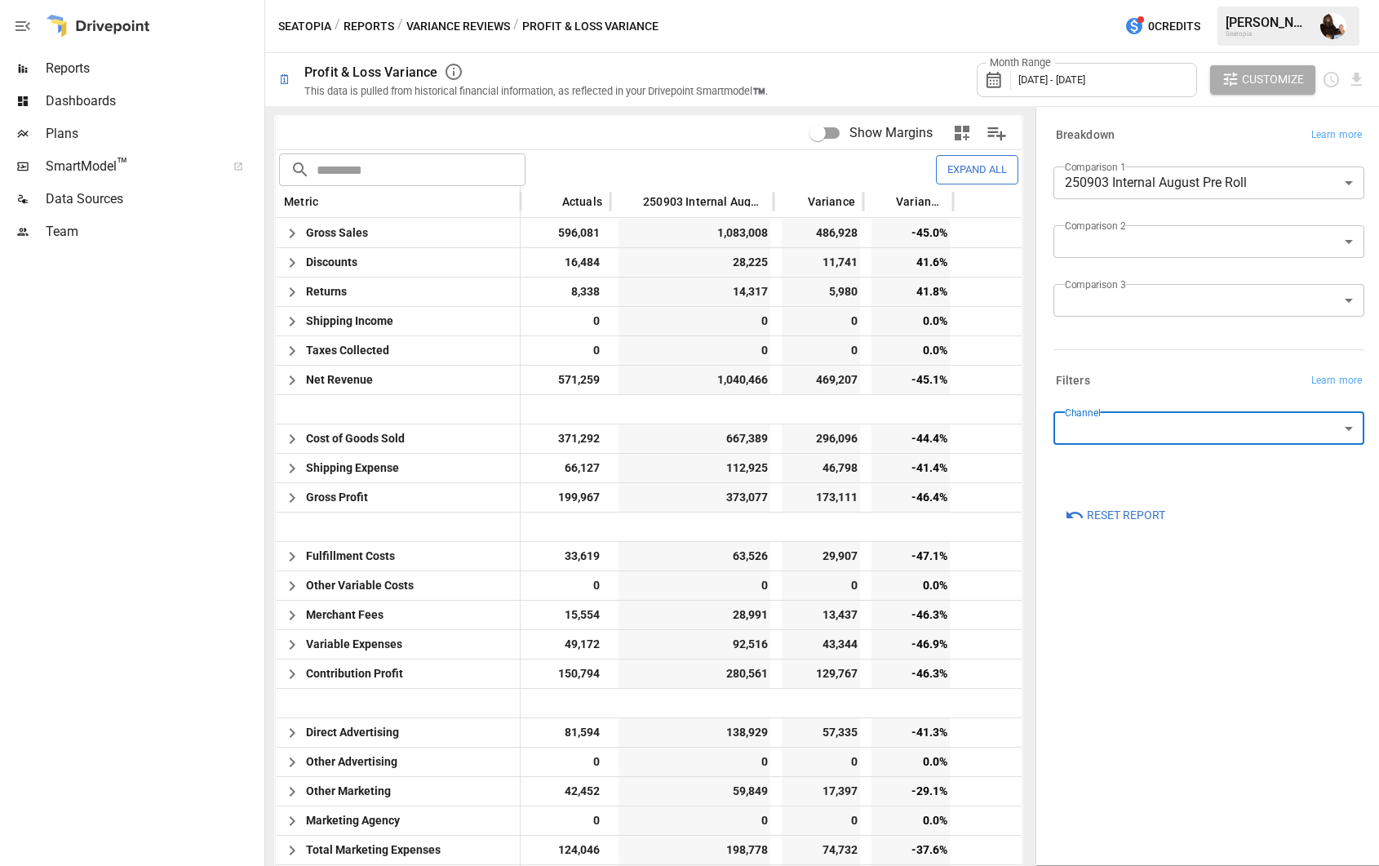
click at [1076, 88] on div "Month Range [DATE] - [DATE]" at bounding box center [1087, 80] width 220 height 34
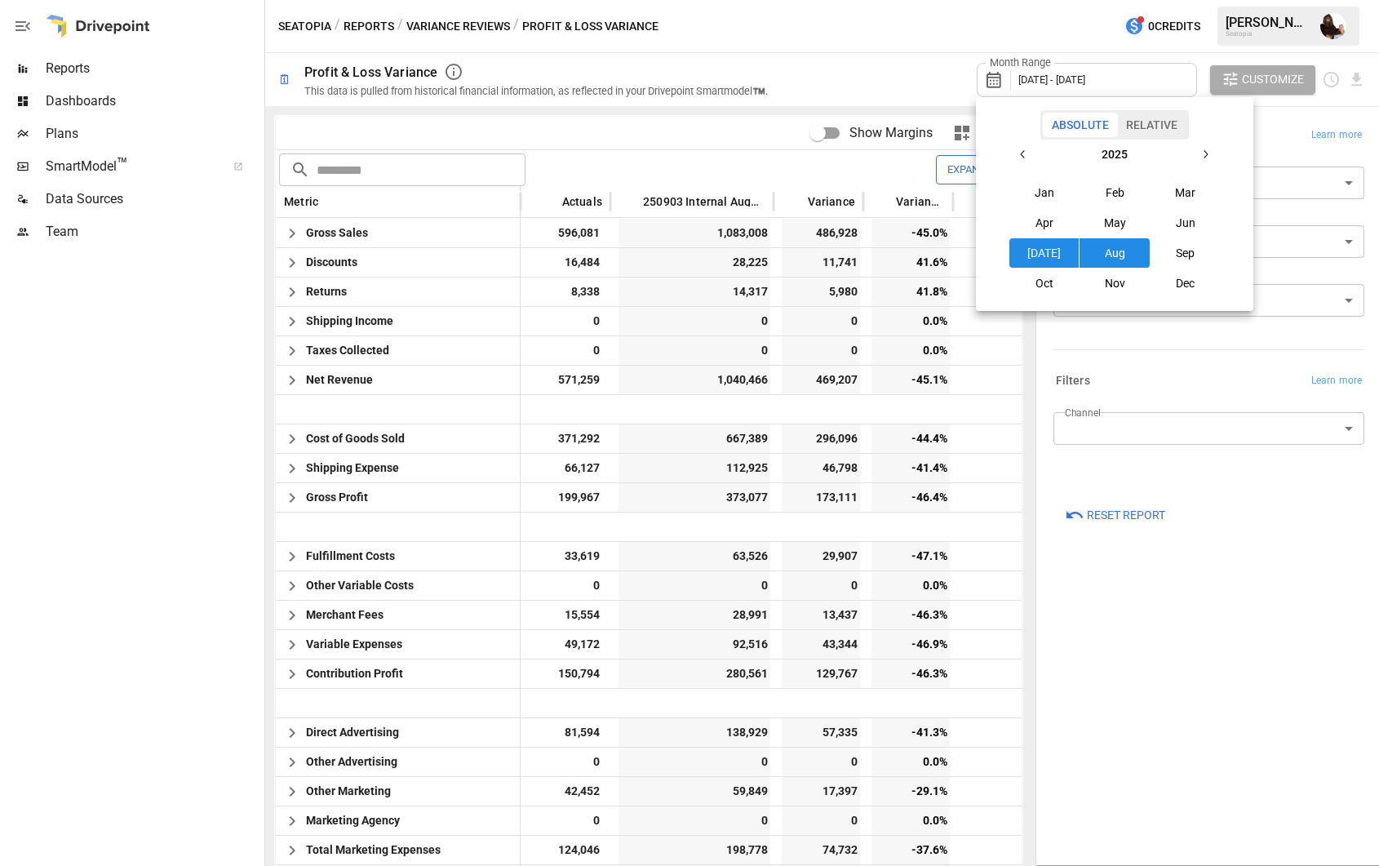
click at [1101, 246] on button "Aug" at bounding box center [1115, 252] width 70 height 29
click at [1108, 246] on button "Aug" at bounding box center [1115, 252] width 70 height 29
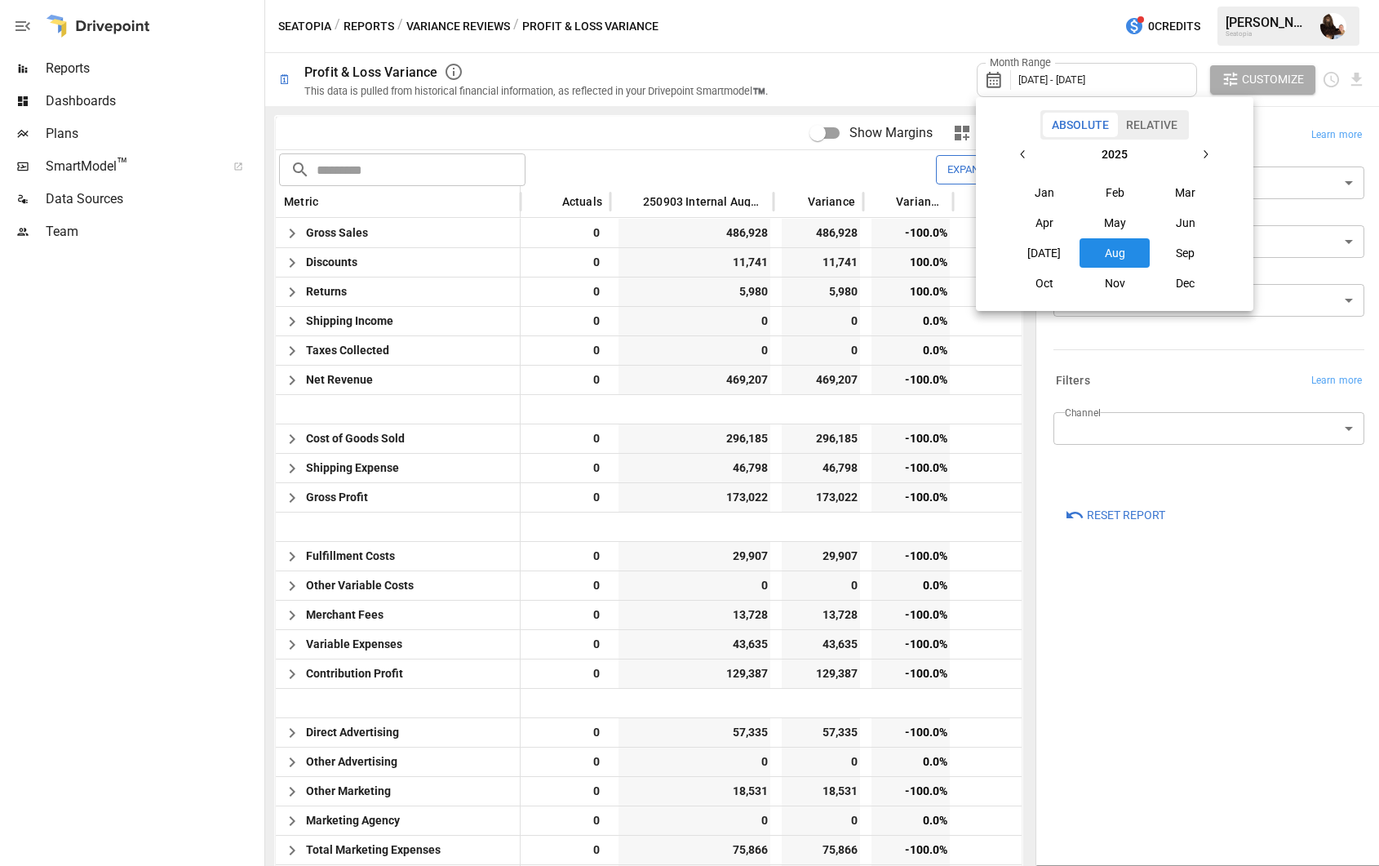
click at [1150, 126] on button "Relative" at bounding box center [1151, 125] width 69 height 24
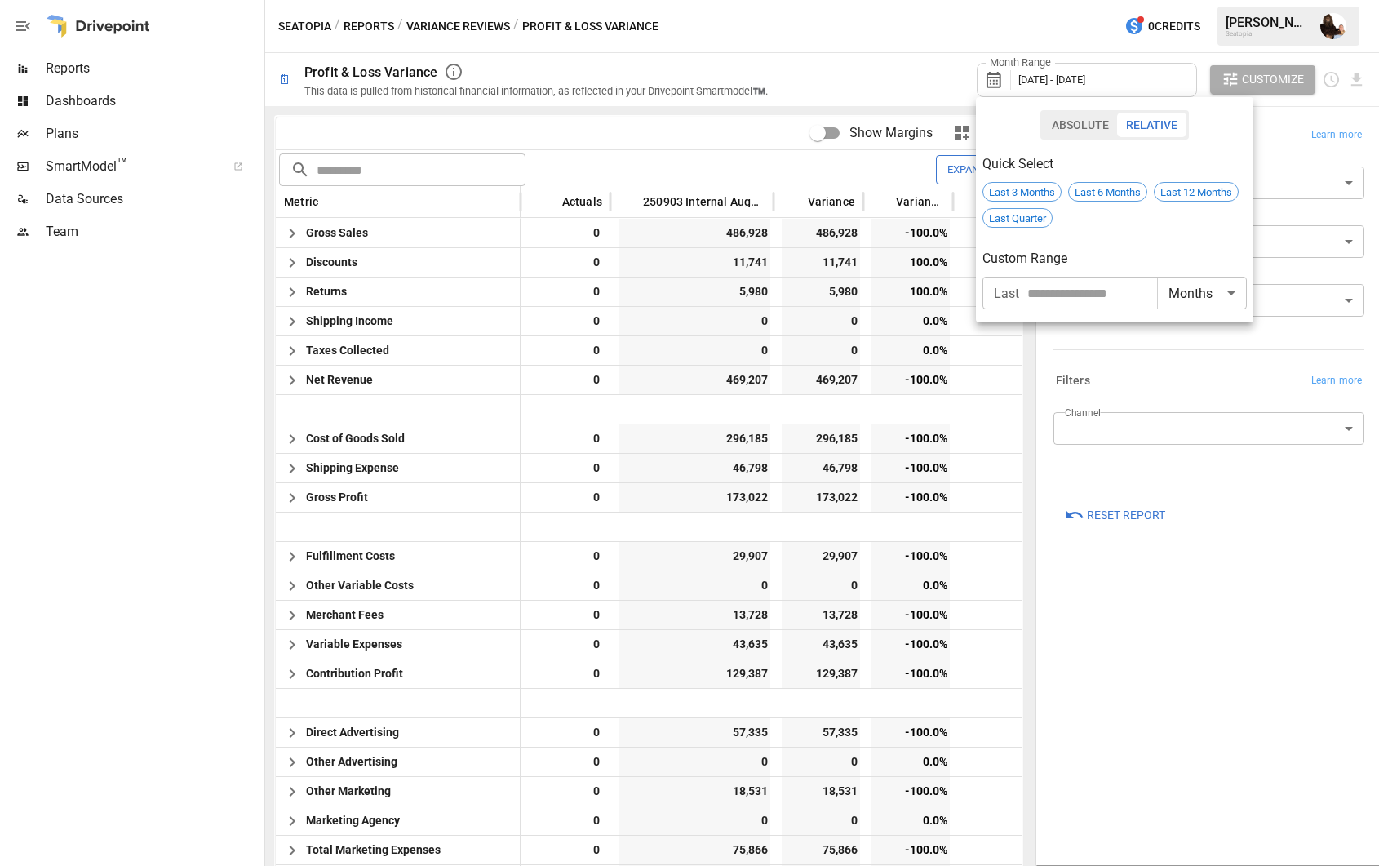
click at [1037, 288] on input "number" at bounding box center [1092, 293] width 130 height 33
type input "*"
click at [1021, 190] on span "Last 3 Months" at bounding box center [1022, 192] width 78 height 12
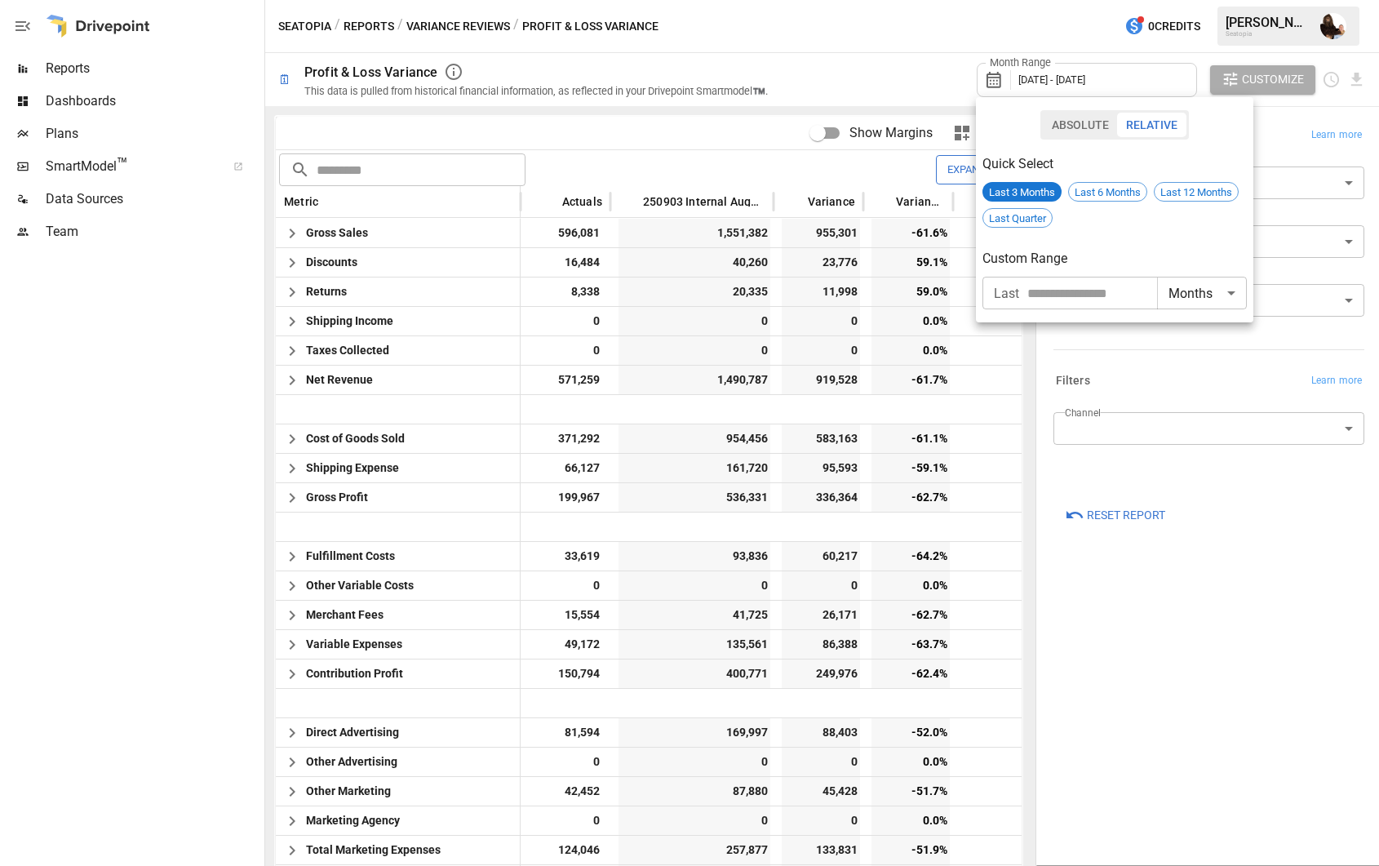
click at [1096, 130] on button "Absolute" at bounding box center [1080, 125] width 75 height 24
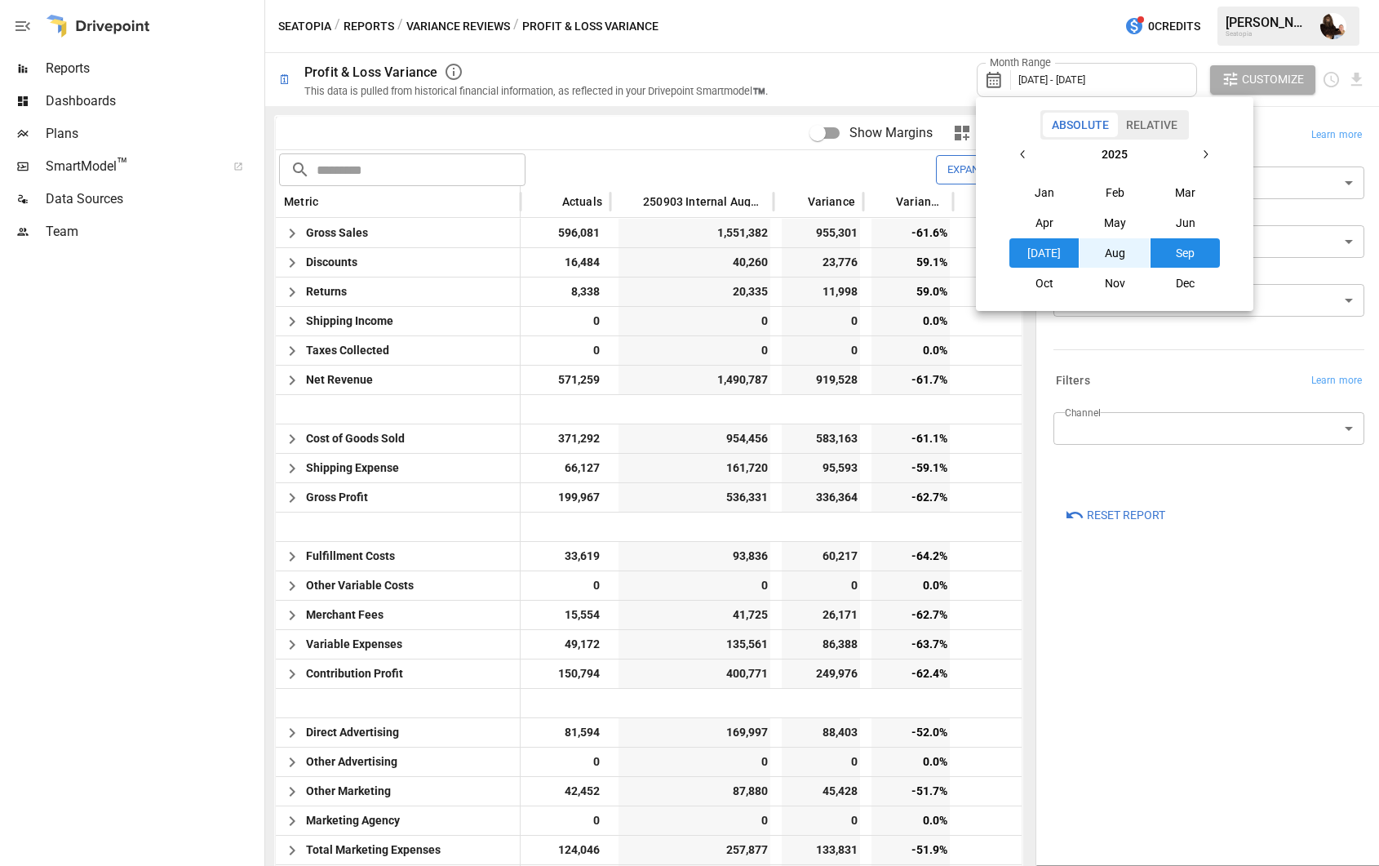
click at [1168, 247] on button "Sep" at bounding box center [1186, 252] width 70 height 29
click at [1169, 249] on button "Sep" at bounding box center [1186, 252] width 70 height 29
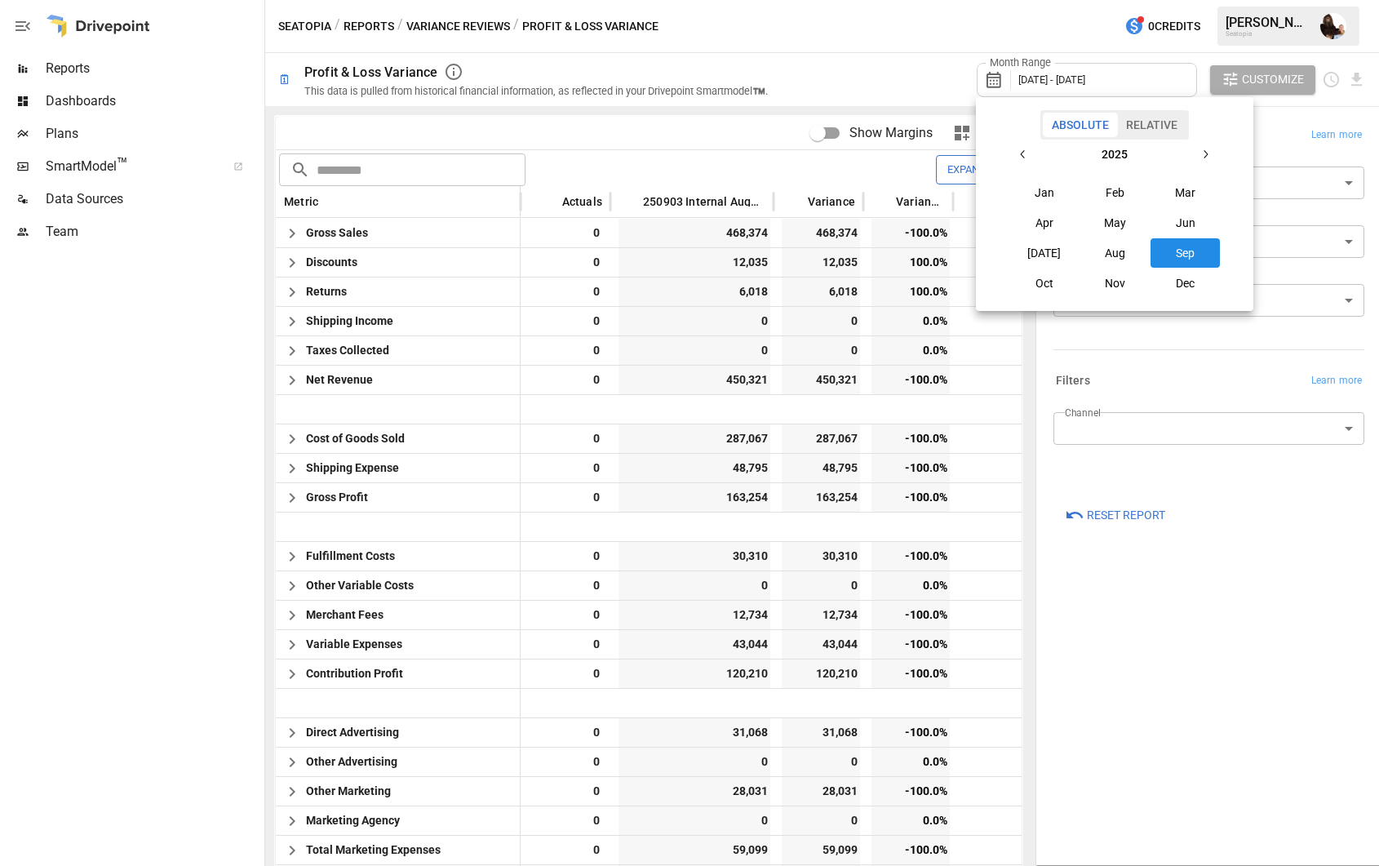
click at [415, 132] on div at bounding box center [689, 433] width 1379 height 866
